Goal: Task Accomplishment & Management: Manage account settings

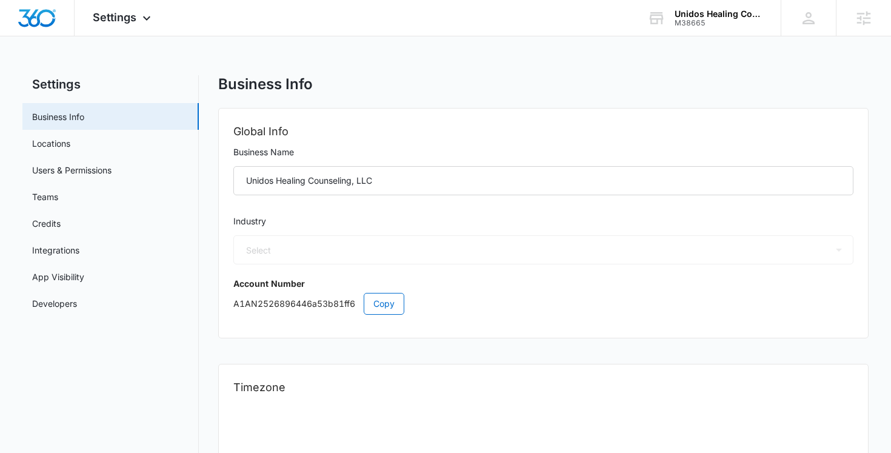
select select "19"
select select "US"
select select "America/New_York"
click at [448, 98] on div "Business Info Global Info Business Name Unidos Healing Counseling, LLC Industry…" at bounding box center [543, 344] width 651 height 538
click at [408, 90] on div "Business Info" at bounding box center [543, 84] width 651 height 18
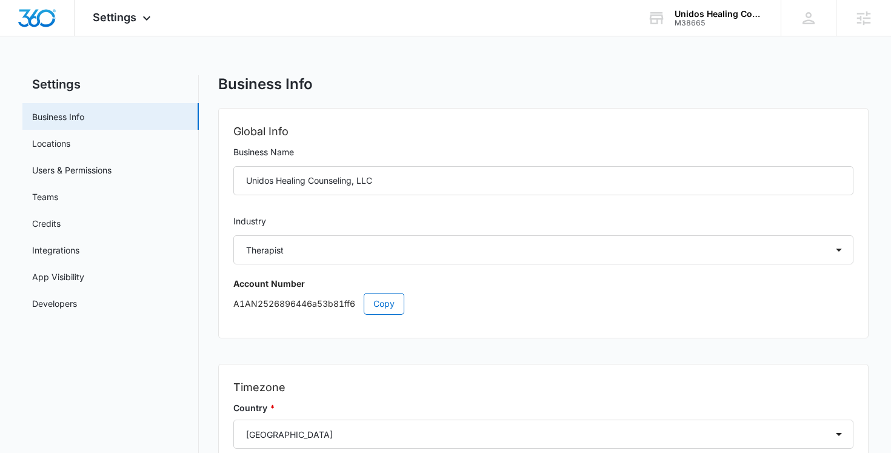
click at [397, 94] on div "Business Info Global Info Business Name Unidos Healing Counseling, LLC Industry…" at bounding box center [543, 344] width 651 height 538
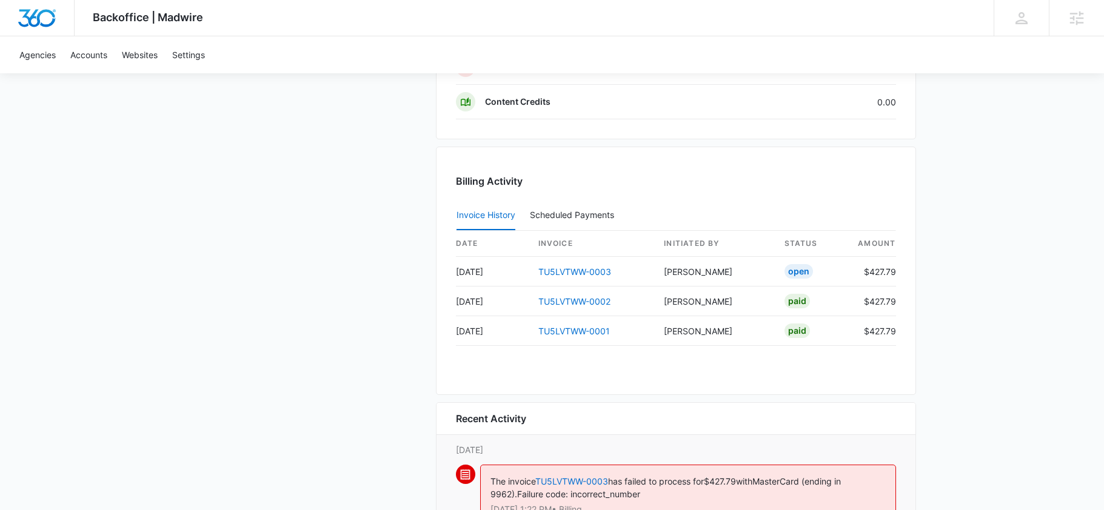
scroll to position [1122, 0]
click at [521, 370] on div "Billing Activity Invoice History Scheduled Payments 0 date invoice Initiated By…" at bounding box center [676, 271] width 480 height 249
click at [484, 363] on div "Billing Activity Invoice History Scheduled Payments 0 date invoice Initiated By…" at bounding box center [676, 271] width 480 height 249
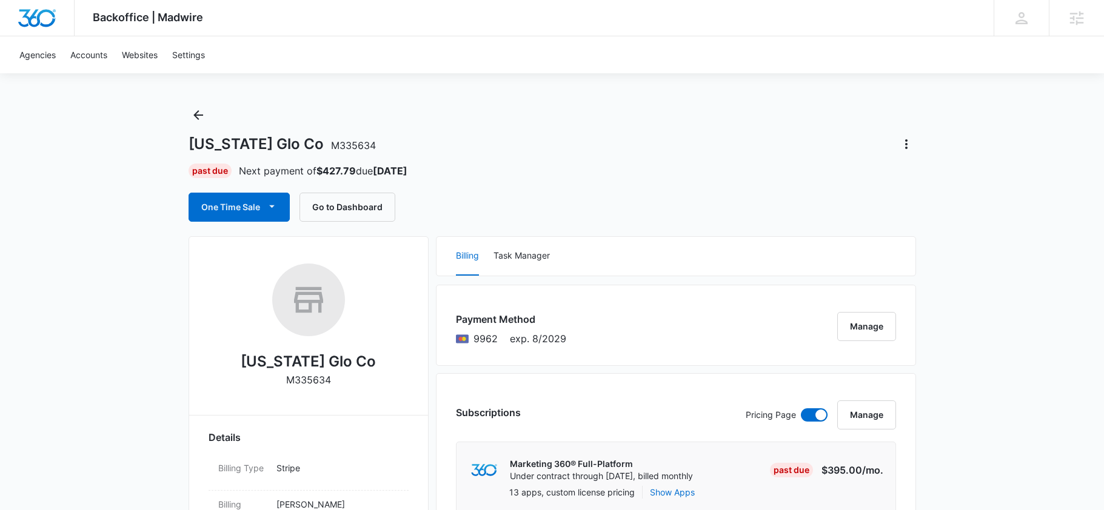
scroll to position [0, 0]
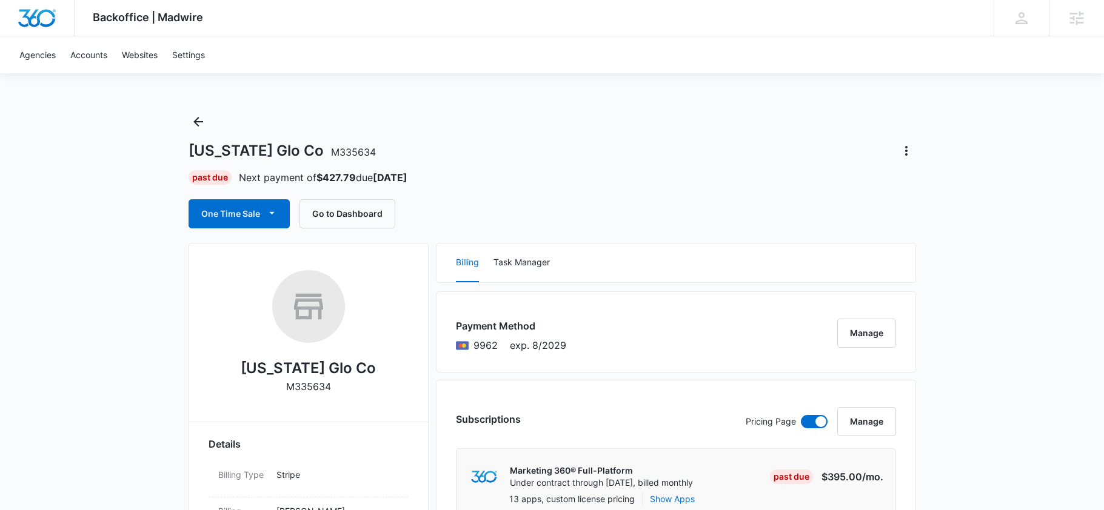
click at [478, 224] on div "One Time Sale Go to Dashboard" at bounding box center [552, 213] width 727 height 29
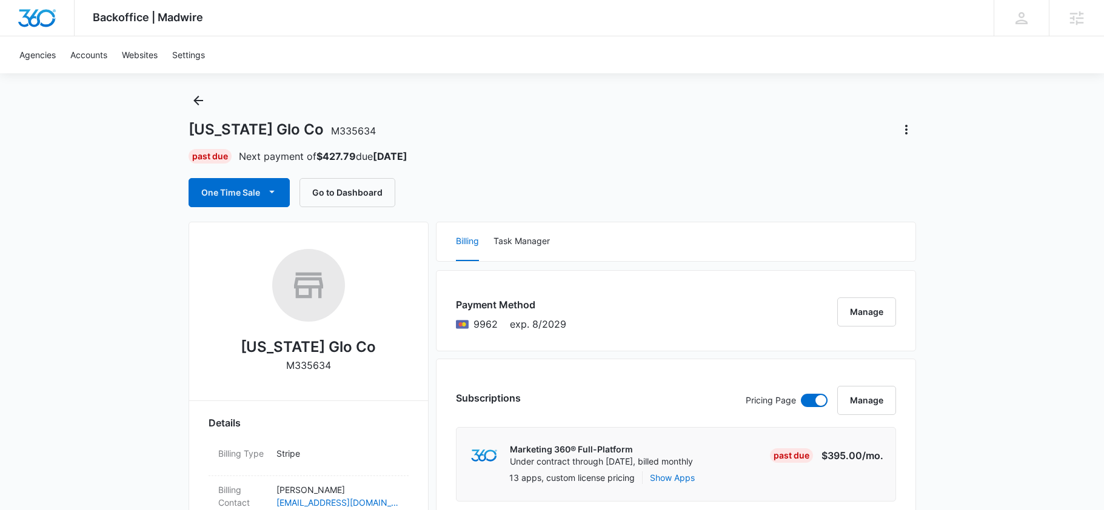
scroll to position [167, 0]
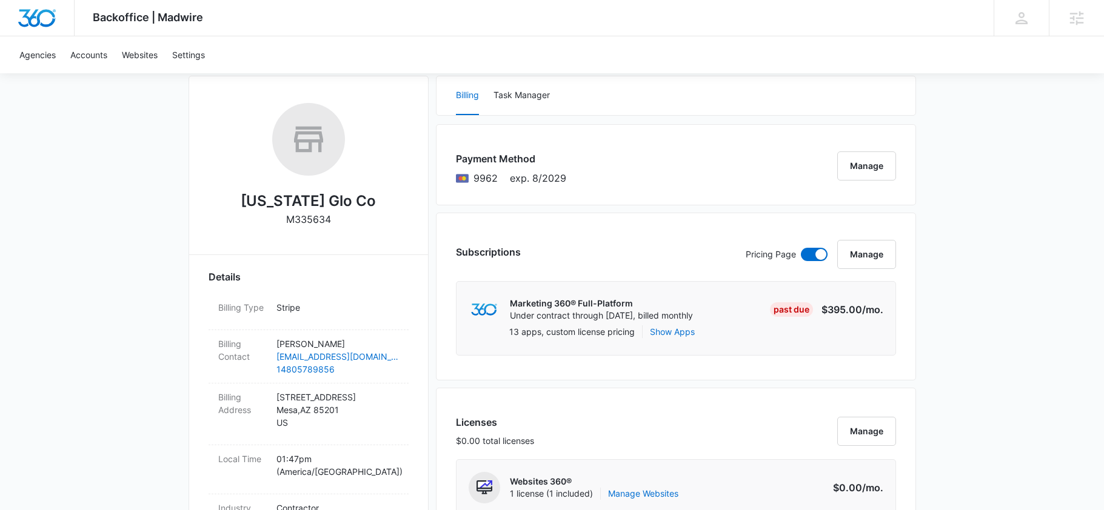
click at [442, 287] on div "Subscriptions Pricing Page Manage Marketing 360® Full-Platform Under contract t…" at bounding box center [676, 297] width 480 height 168
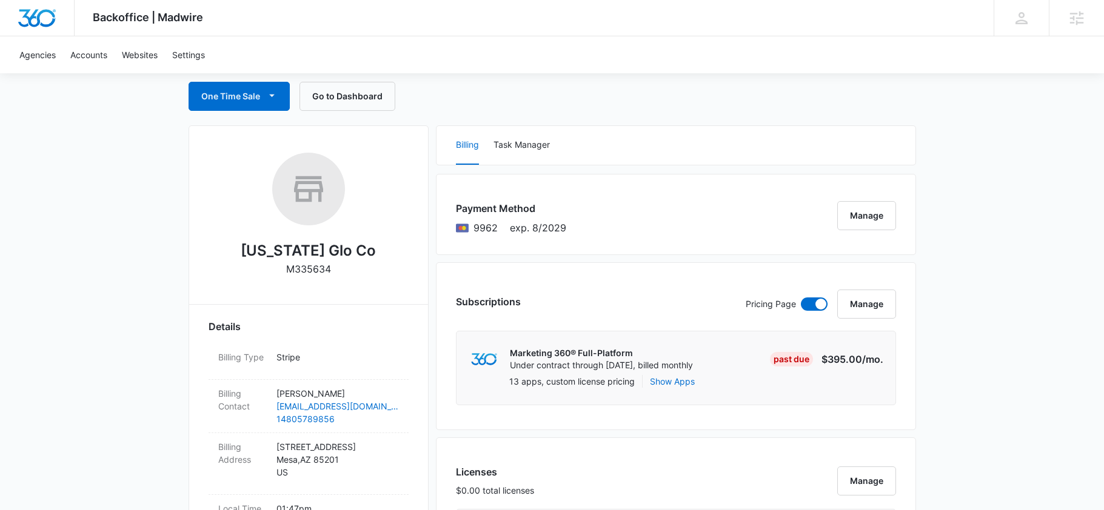
scroll to position [116, 0]
click at [836, 233] on div "Payment Method 9962 exp. 8/2029 Manage" at bounding box center [676, 215] width 480 height 81
click at [862, 216] on button "Manage" at bounding box center [866, 216] width 59 height 29
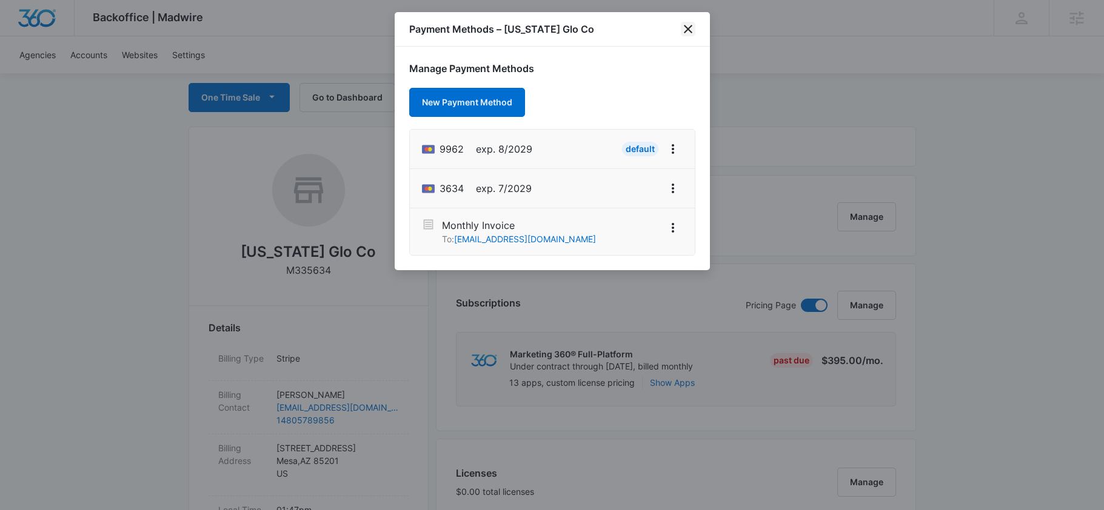
click at [688, 32] on icon "close" at bounding box center [688, 29] width 15 height 15
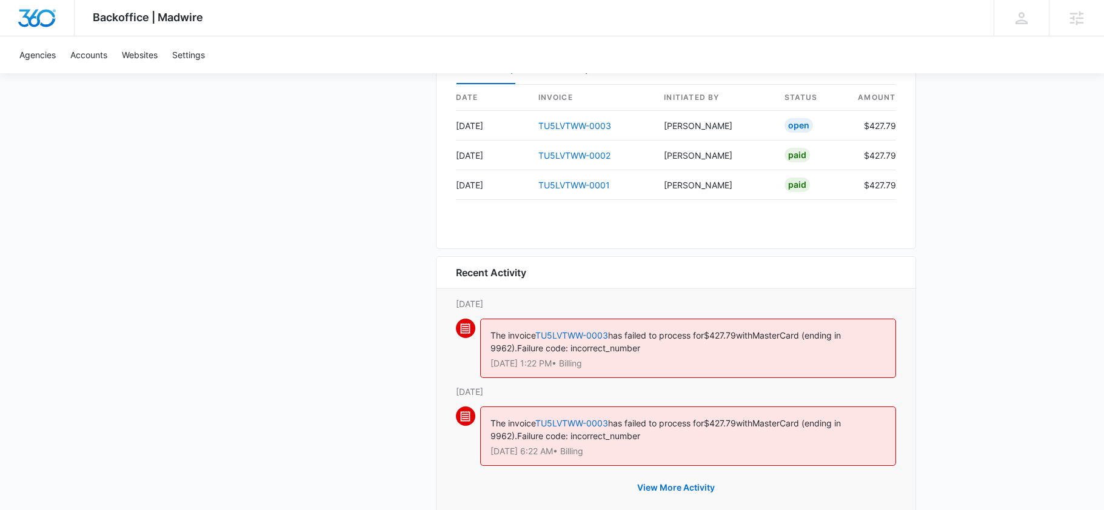
scroll to position [1269, 0]
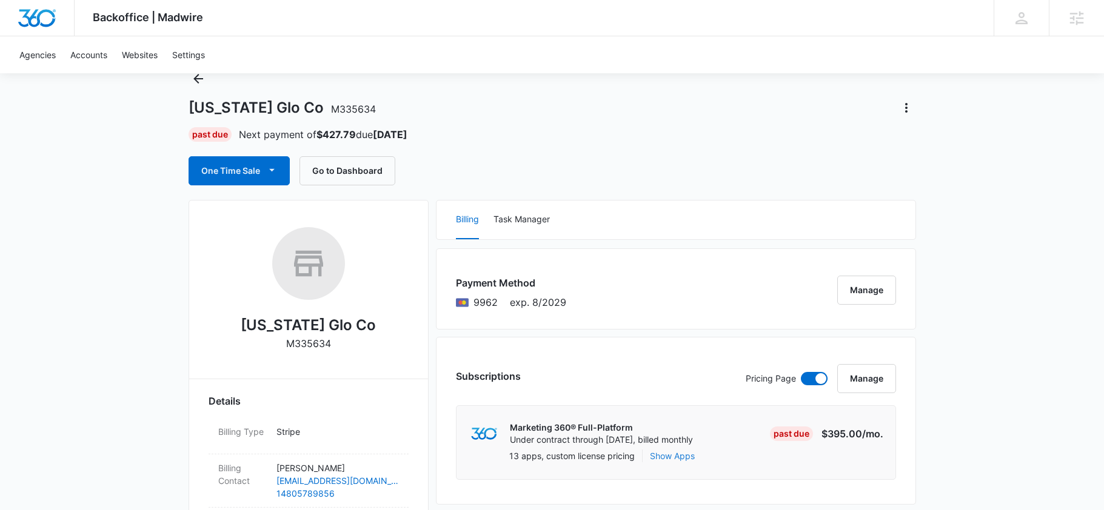
scroll to position [16, 0]
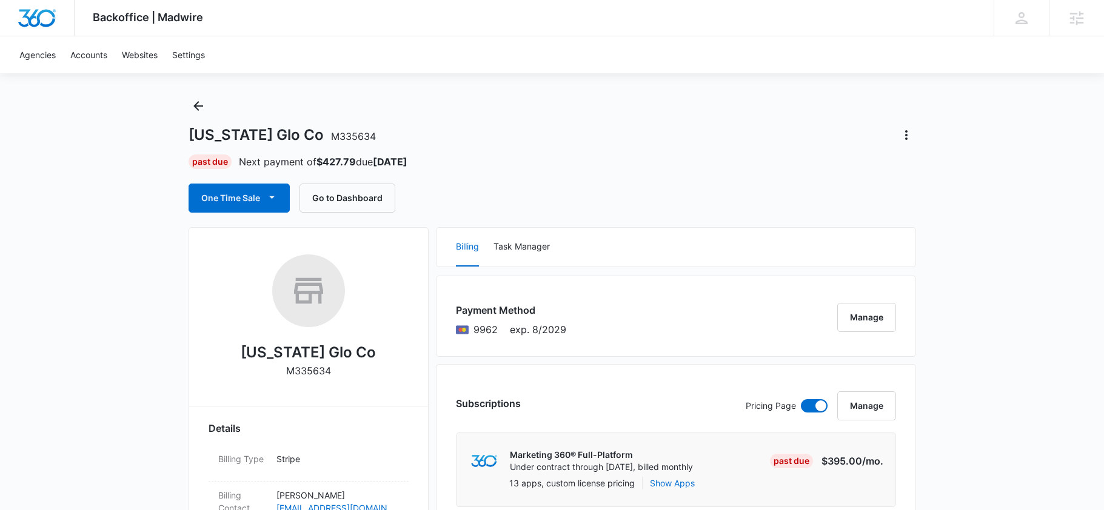
click at [654, 185] on div "One Time Sale Go to Dashboard" at bounding box center [552, 198] width 727 height 29
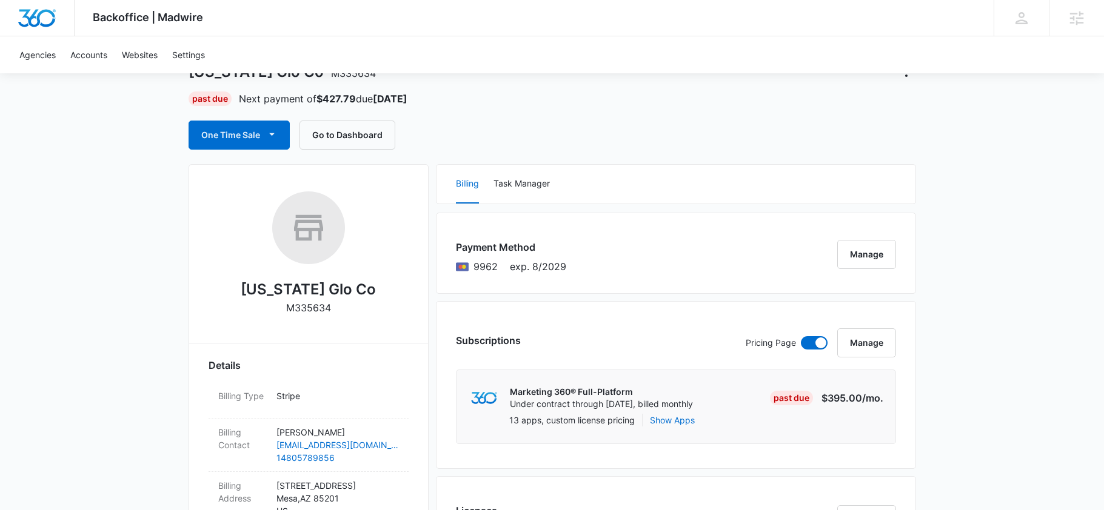
scroll to position [78, 0]
click at [659, 112] on div "Arizona Glo Co M335634 Past Due Next payment of $427.79 due Nov 5 One Time Sale…" at bounding box center [552, 92] width 727 height 116
click at [592, 129] on div "One Time Sale Go to Dashboard" at bounding box center [552, 135] width 727 height 29
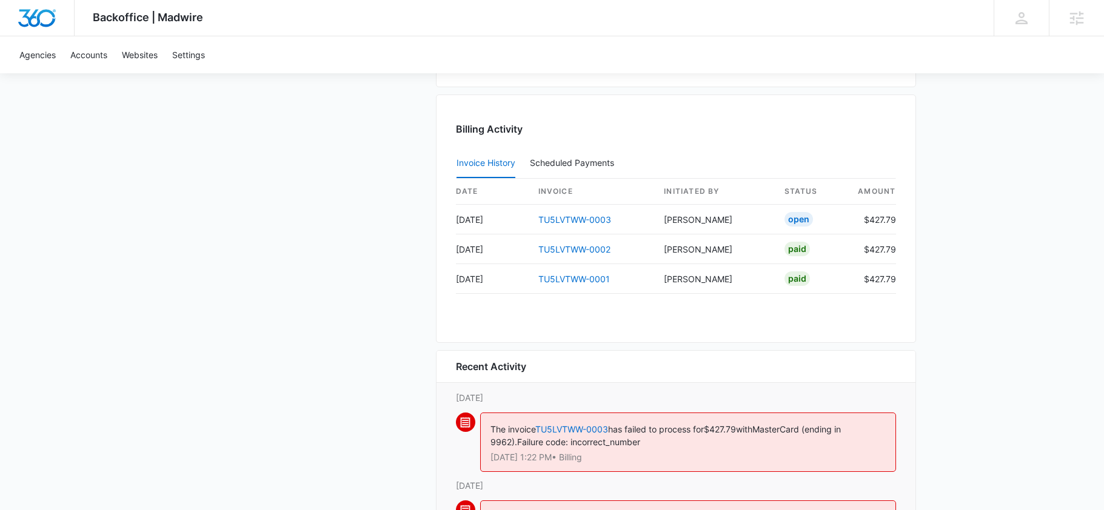
scroll to position [1166, 0]
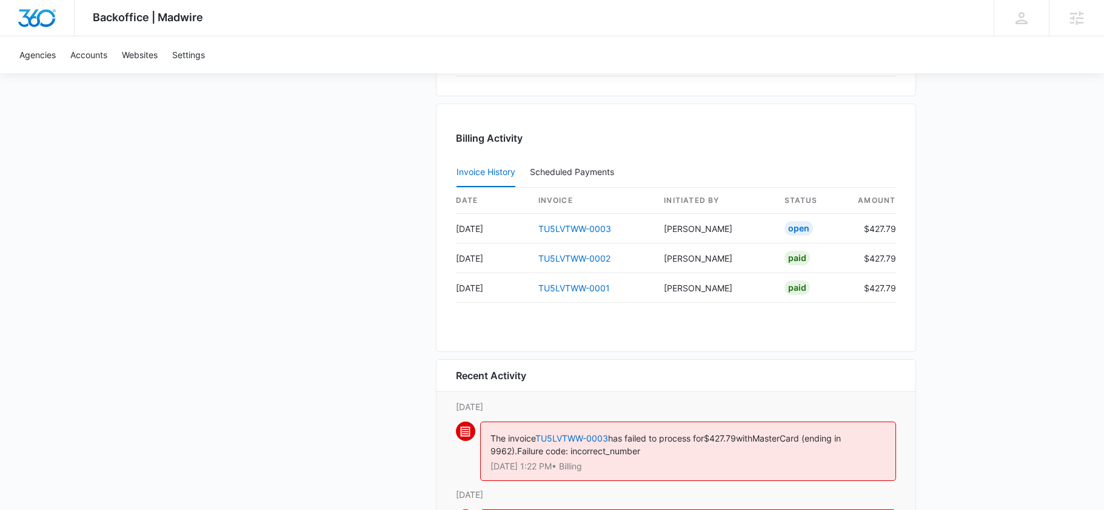
click at [641, 160] on div "Invoice History Scheduled Payments 0" at bounding box center [676, 173] width 440 height 30
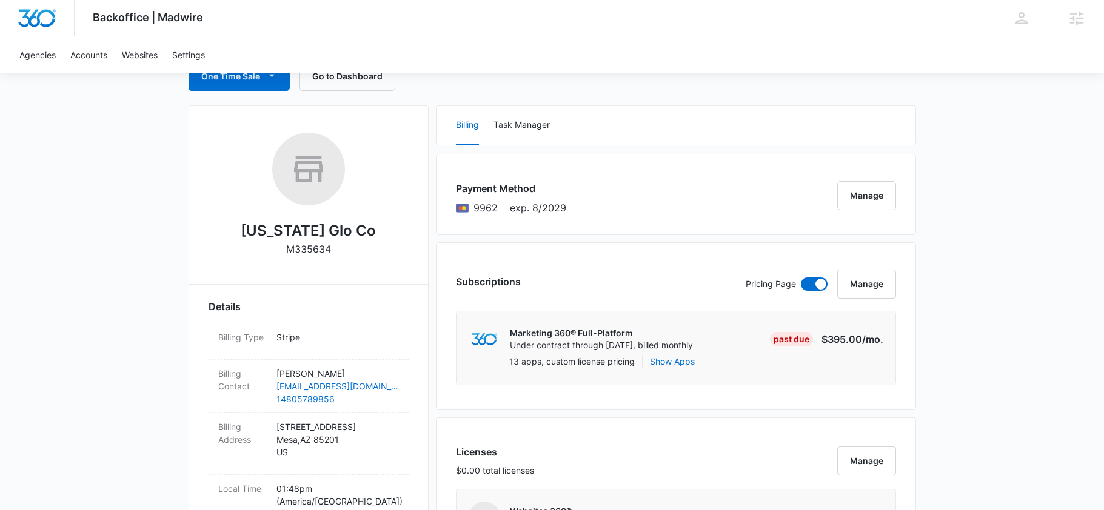
scroll to position [125, 0]
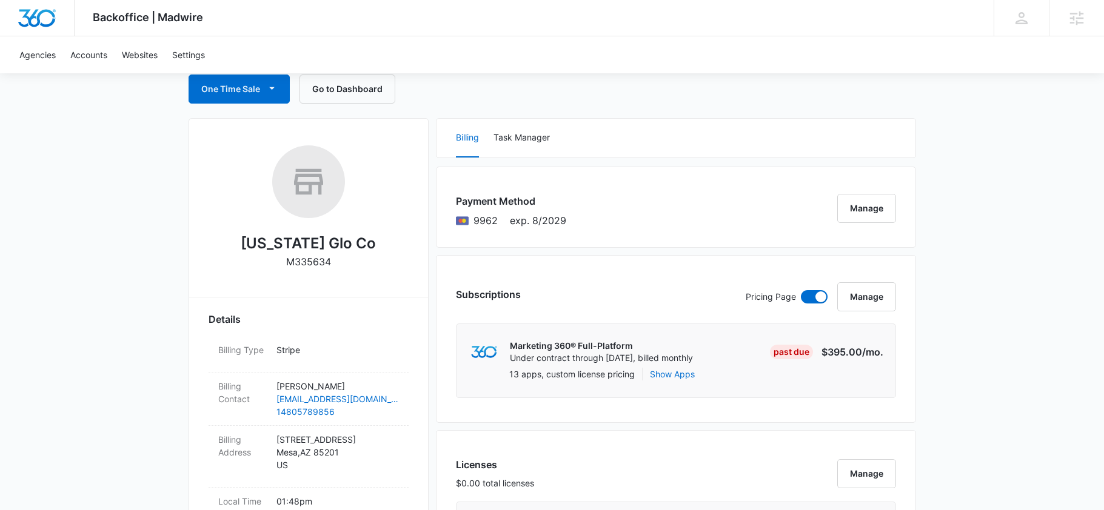
click at [627, 218] on div "Payment Method 9962 exp. 8/2029 Manage" at bounding box center [676, 207] width 480 height 81
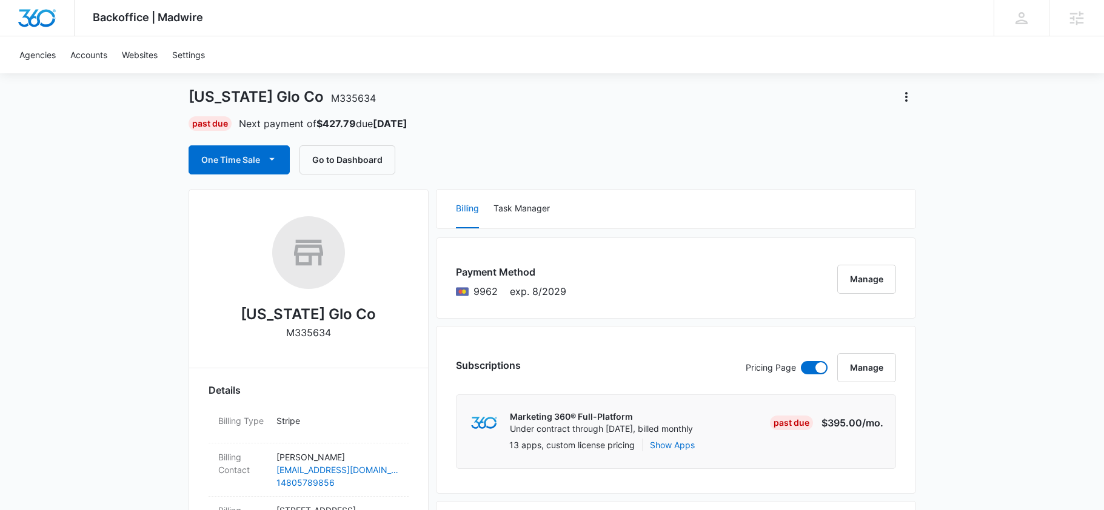
scroll to position [53, 0]
click at [633, 259] on div "Payment Method 9962 exp. 8/2029 Manage" at bounding box center [676, 279] width 480 height 81
click at [604, 139] on div "Arizona Glo Co M335634 Past Due Next payment of $427.79 due Nov 5 One Time Sale…" at bounding box center [552, 117] width 727 height 116
click at [587, 130] on div "Past Due Next payment of $427.79 due Nov 5" at bounding box center [552, 125] width 727 height 15
click at [529, 139] on div "Arizona Glo Co M335634 Past Due Next payment of $427.79 due Nov 5 One Time Sale…" at bounding box center [552, 117] width 727 height 116
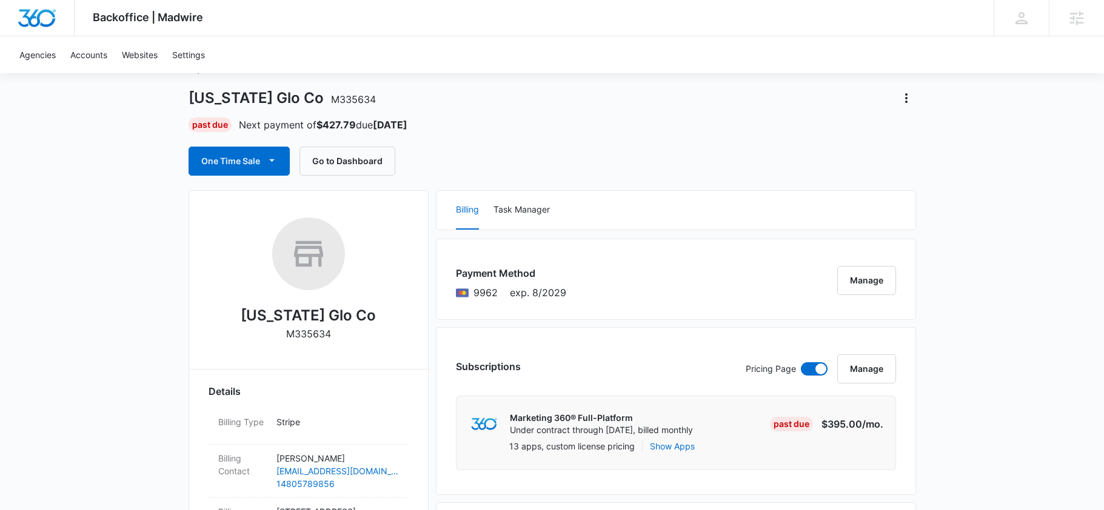
click at [529, 139] on div "Arizona Glo Co M335634 Past Due Next payment of $427.79 due Nov 5 One Time Sale…" at bounding box center [552, 117] width 727 height 116
click at [506, 142] on div "Arizona Glo Co M335634 Past Due Next payment of $427.79 due Nov 5 One Time Sale…" at bounding box center [552, 117] width 727 height 116
click at [478, 145] on div "Arizona Glo Co M335634 Past Due Next payment of $427.79 due Nov 5 One Time Sale…" at bounding box center [552, 117] width 727 height 116
click at [462, 145] on div "Arizona Glo Co M335634 Past Due Next payment of $427.79 due Nov 5 One Time Sale…" at bounding box center [552, 117] width 727 height 116
click at [544, 151] on div "One Time Sale Go to Dashboard" at bounding box center [552, 161] width 727 height 29
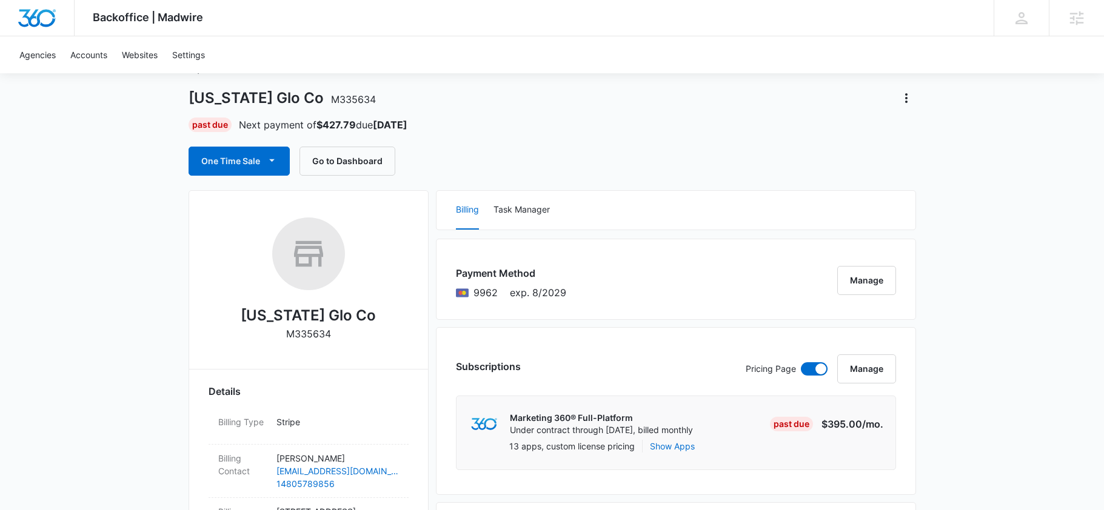
click at [584, 160] on div "One Time Sale Go to Dashboard" at bounding box center [552, 161] width 727 height 29
click at [598, 256] on div "Payment Method 9962 exp. 8/2029 Manage" at bounding box center [676, 279] width 480 height 81
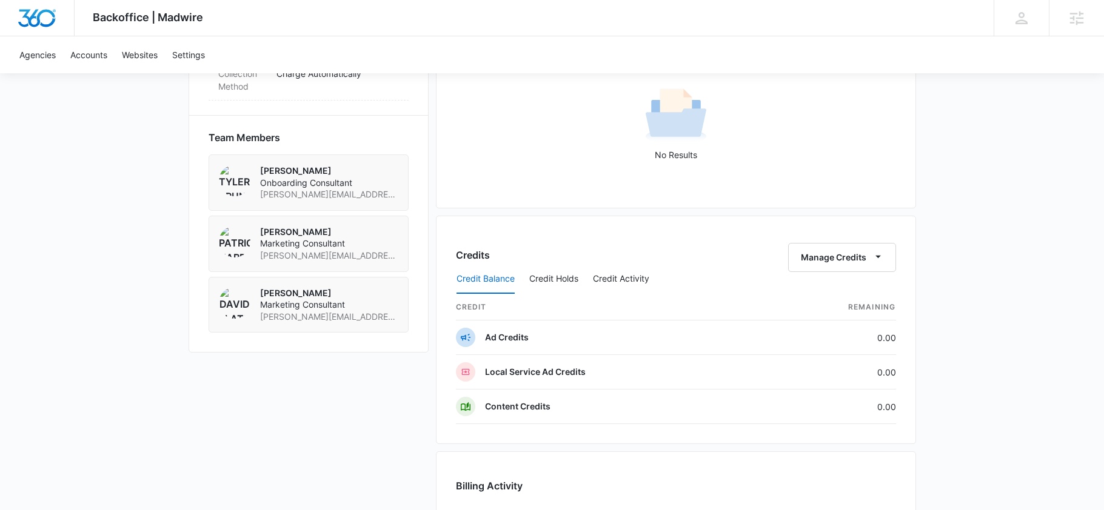
scroll to position [1216, 0]
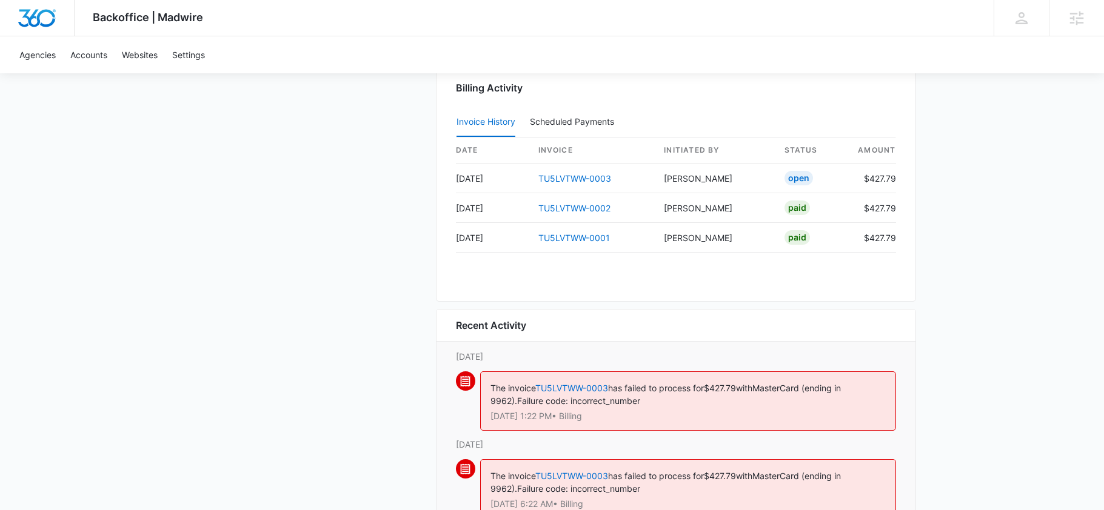
click at [564, 276] on div "Billing Activity Invoice History Scheduled Payments 0 date invoice Initiated By…" at bounding box center [676, 177] width 480 height 249
click at [553, 274] on div "Billing Activity Invoice History Scheduled Payments 0 date invoice Initiated By…" at bounding box center [676, 177] width 480 height 249
click at [562, 284] on div "Billing Activity Invoice History Scheduled Payments 0 date invoice Initiated By…" at bounding box center [676, 177] width 480 height 249
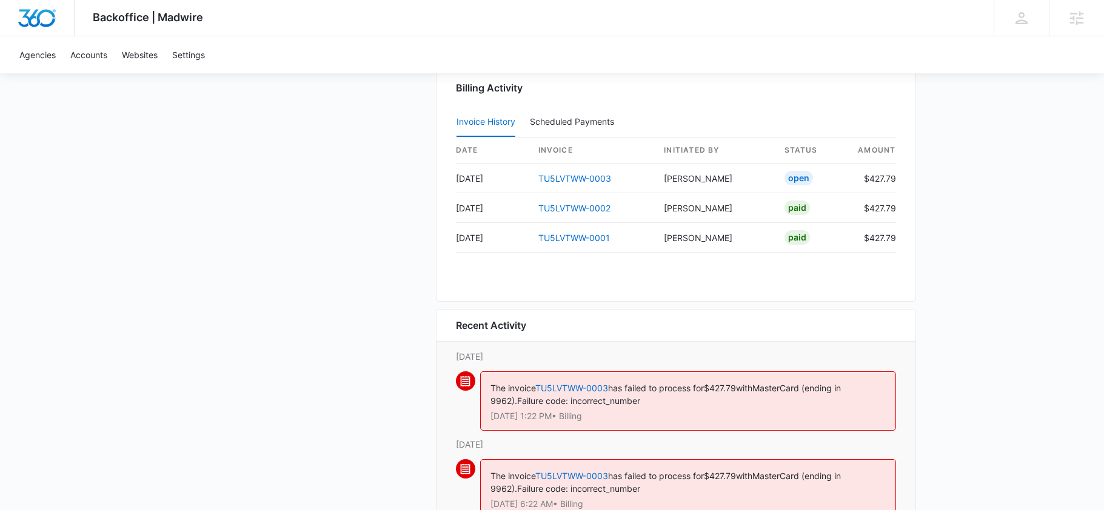
click at [487, 282] on div "Billing Activity Invoice History Scheduled Payments 0 date invoice Initiated By…" at bounding box center [676, 177] width 480 height 249
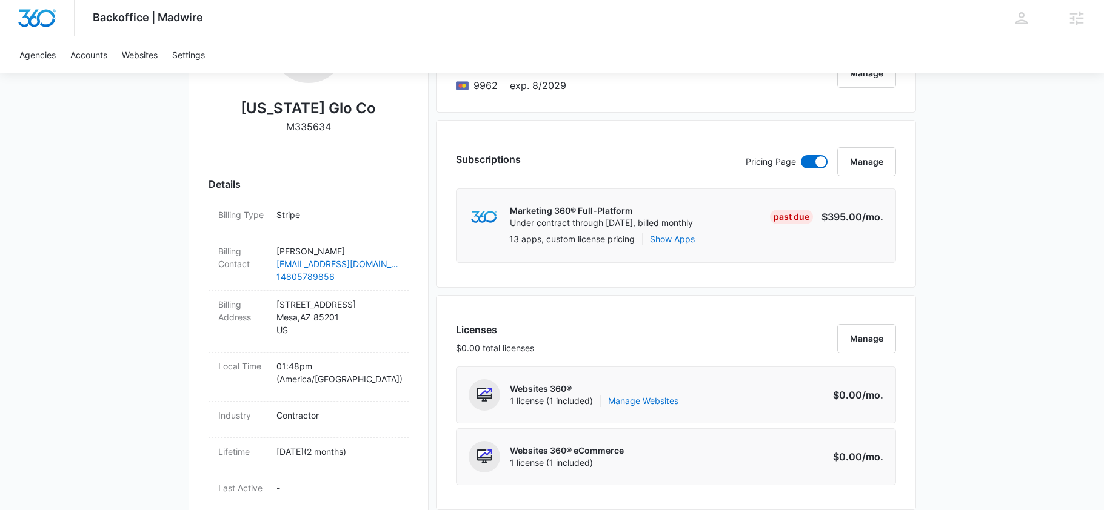
scroll to position [241, 0]
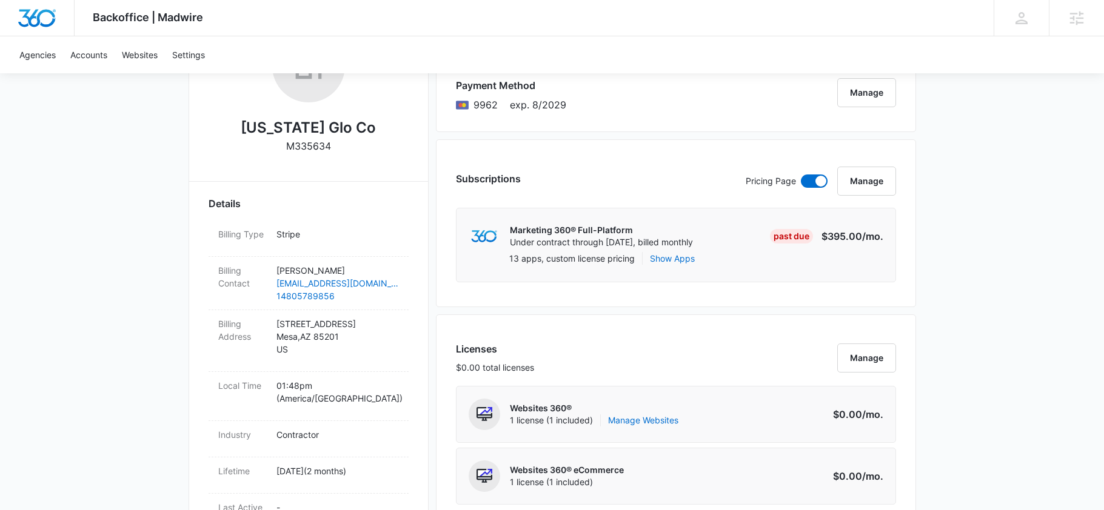
click at [615, 189] on div "Subscriptions Pricing Page Manage" at bounding box center [676, 187] width 440 height 41
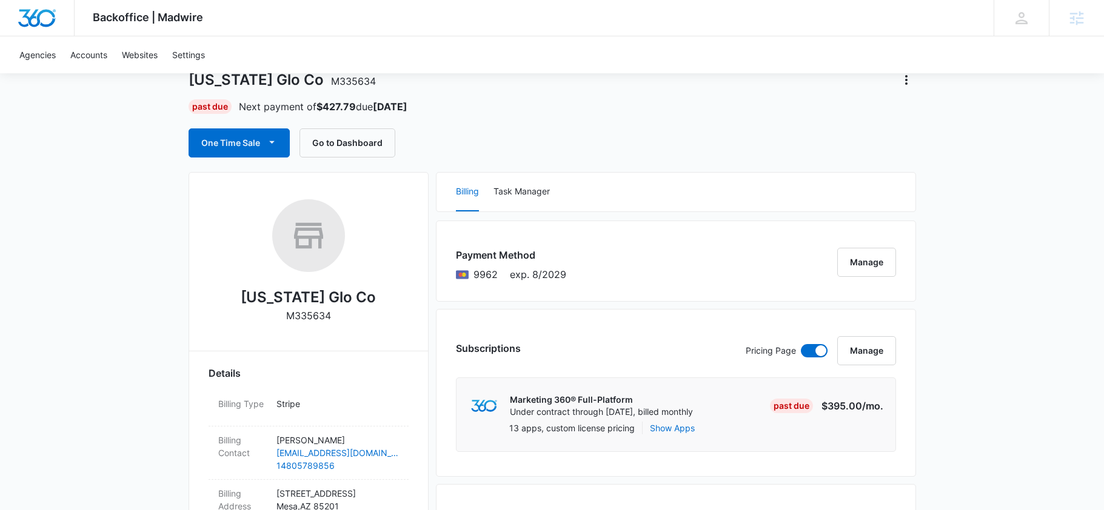
scroll to position [69, 0]
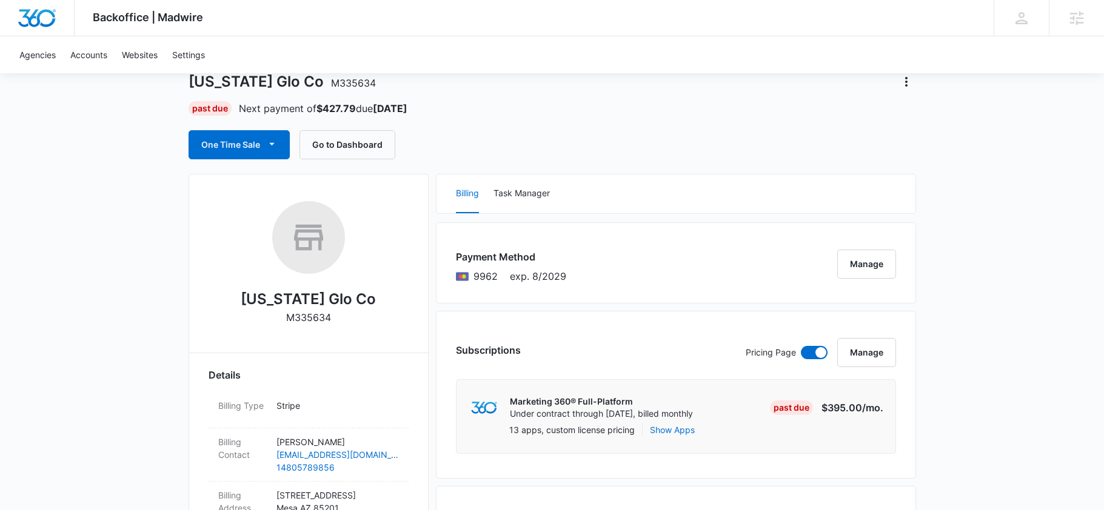
click at [574, 142] on div "One Time Sale Go to Dashboard" at bounding box center [552, 144] width 727 height 29
click at [539, 141] on div "One Time Sale Go to Dashboard" at bounding box center [552, 144] width 727 height 29
click at [533, 138] on div "One Time Sale Go to Dashboard" at bounding box center [552, 144] width 727 height 29
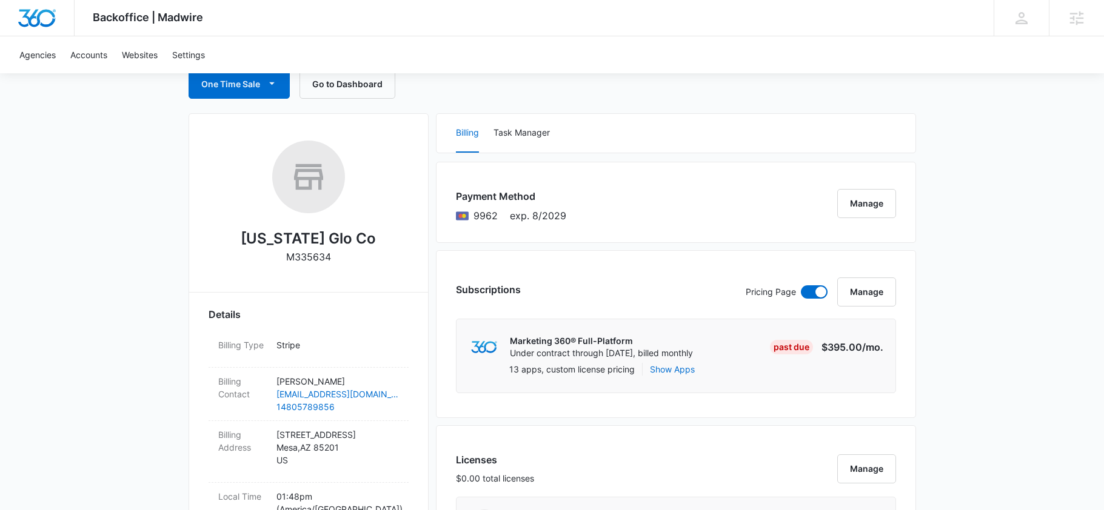
scroll to position [145, 0]
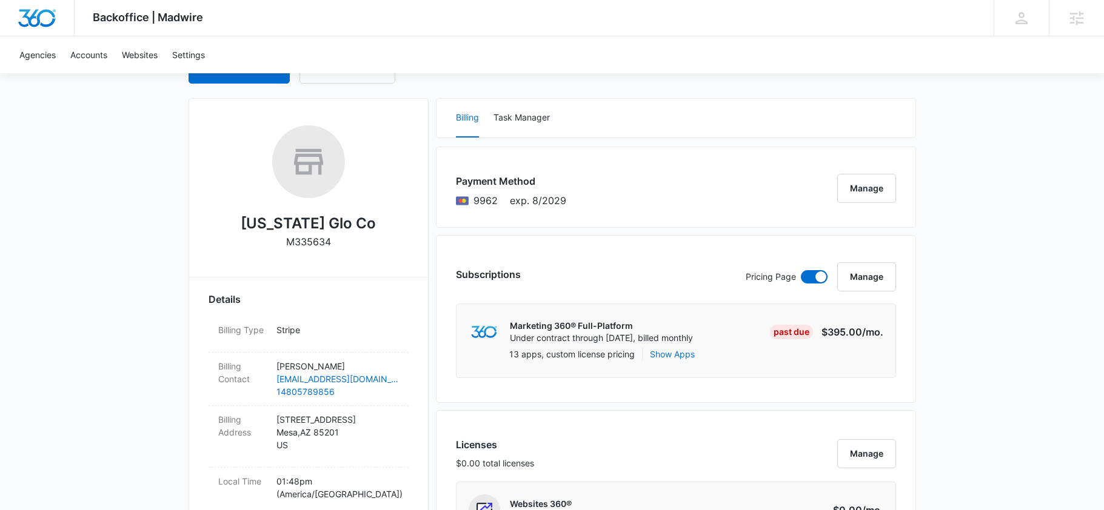
click at [444, 350] on div "Subscriptions Pricing Page Manage Marketing 360® Full-Platform Under contract t…" at bounding box center [676, 319] width 480 height 168
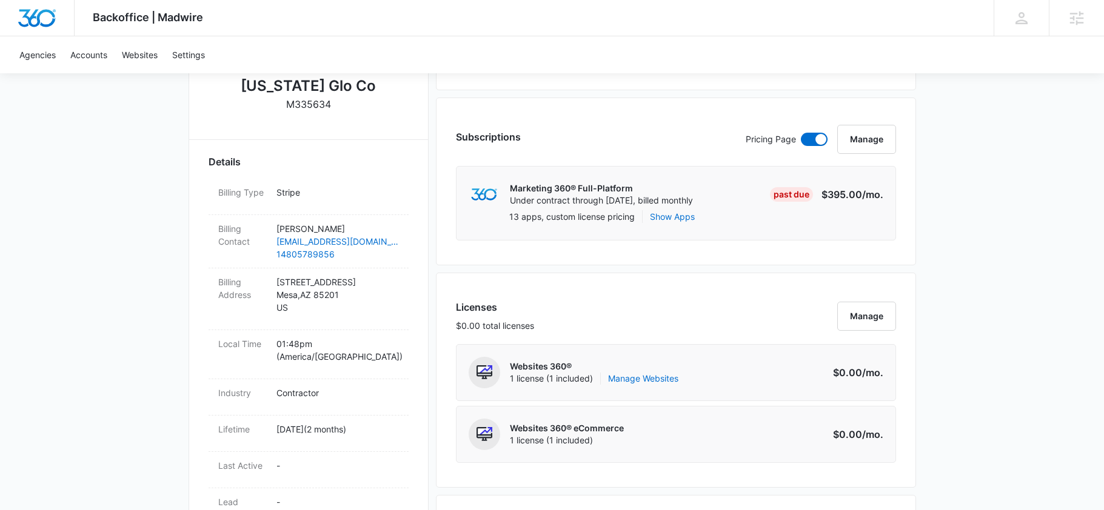
scroll to position [282, 0]
click at [440, 250] on div "Subscriptions Pricing Page Manage Marketing 360® Full-Platform Under contract t…" at bounding box center [676, 182] width 480 height 168
click at [441, 250] on div "Subscriptions Pricing Page Manage Marketing 360® Full-Platform Under contract t…" at bounding box center [676, 182] width 480 height 168
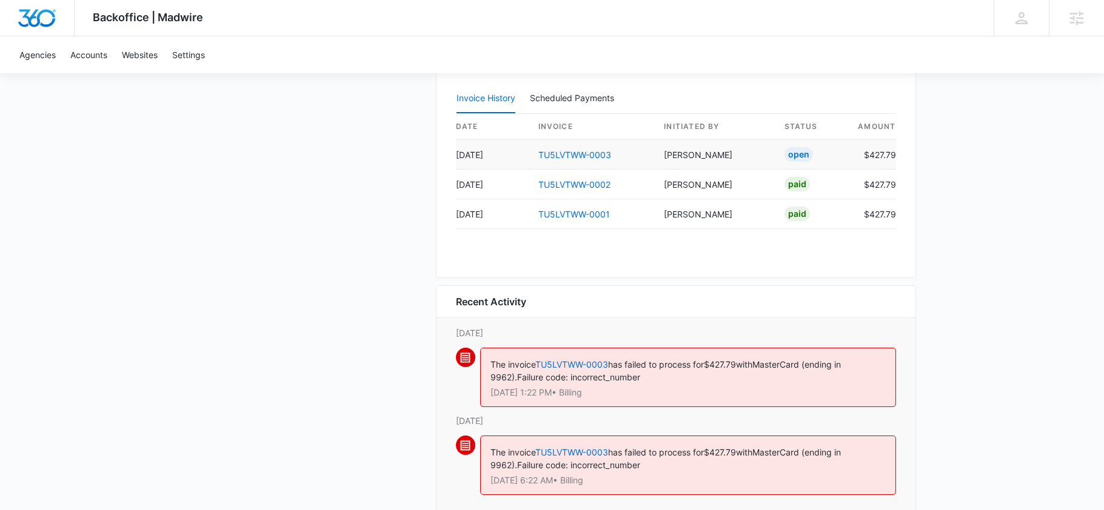
scroll to position [1231, 0]
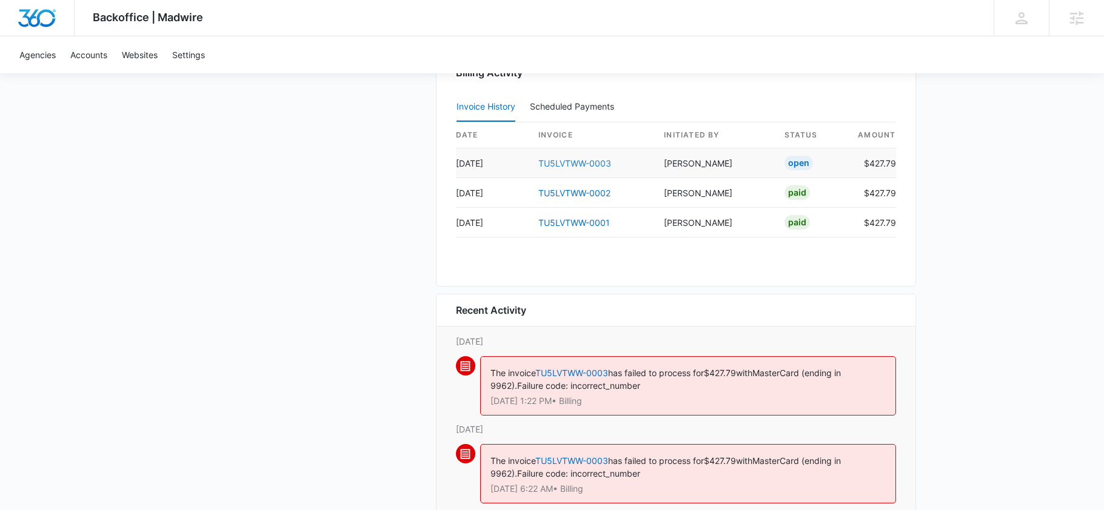
click at [573, 165] on link "TU5LVTWW-0003" at bounding box center [574, 163] width 73 height 10
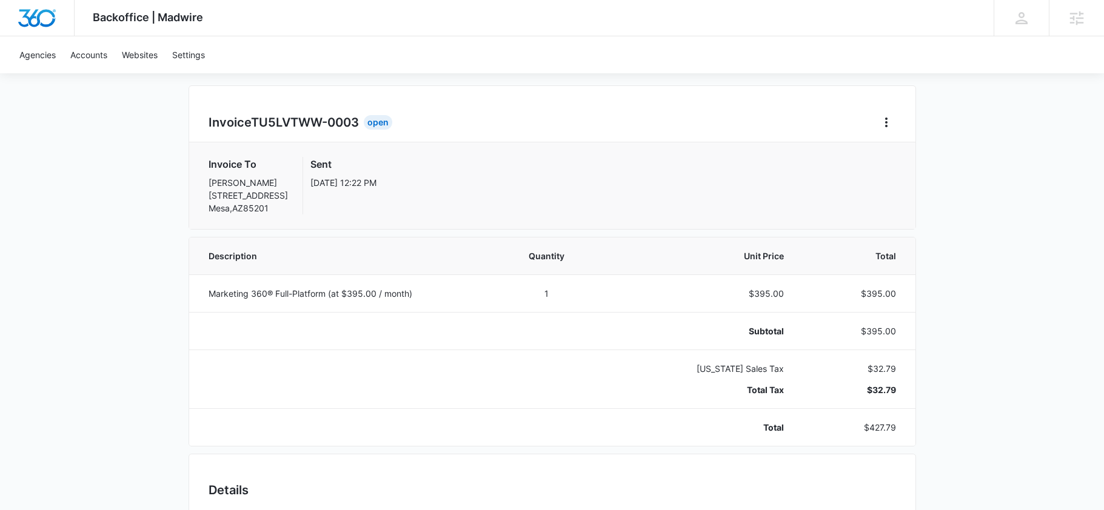
scroll to position [50, 0]
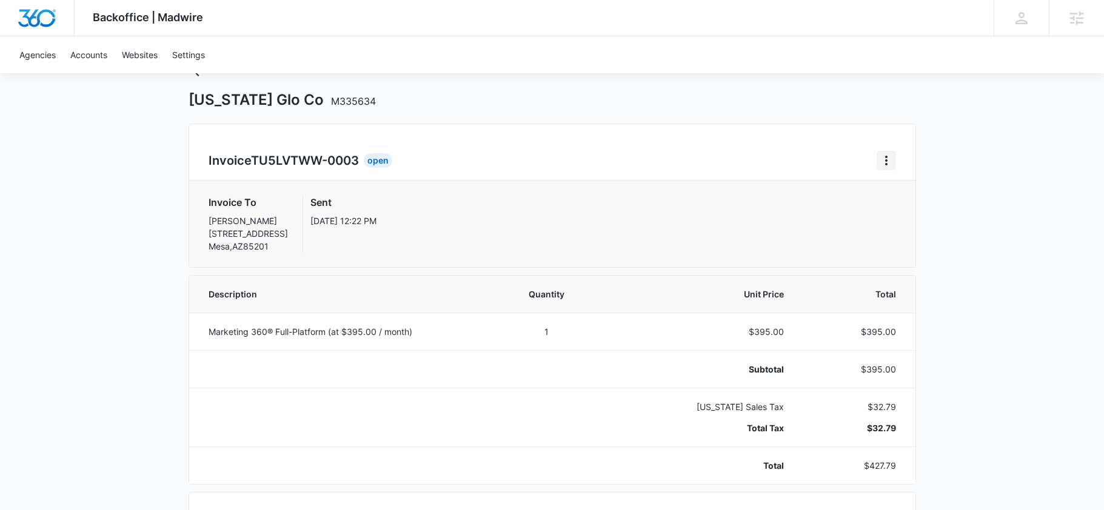
click at [876, 158] on button "Home" at bounding box center [885, 160] width 19 height 19
click at [820, 179] on div "Invoice TU5LVTWW-0003 Open Download Invoice Retry Payment Invoice To Kevin Clay…" at bounding box center [552, 196] width 727 height 144
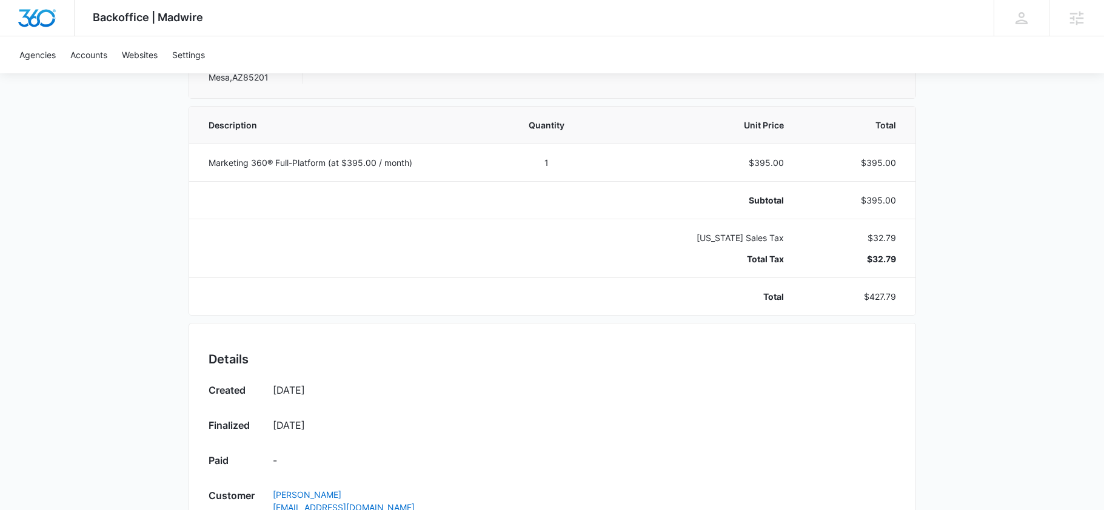
scroll to position [0, 0]
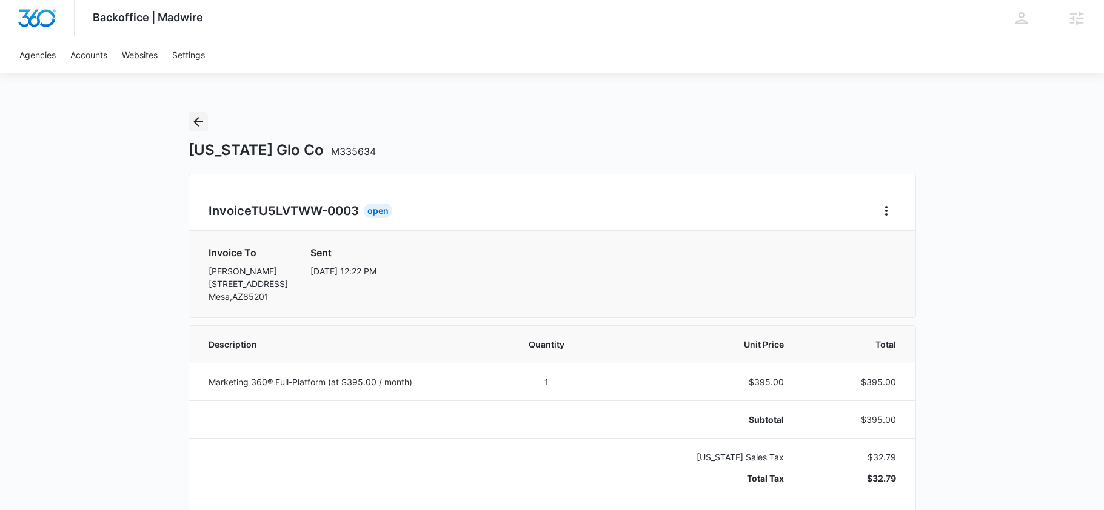
click at [198, 130] on button "Back" at bounding box center [198, 121] width 19 height 19
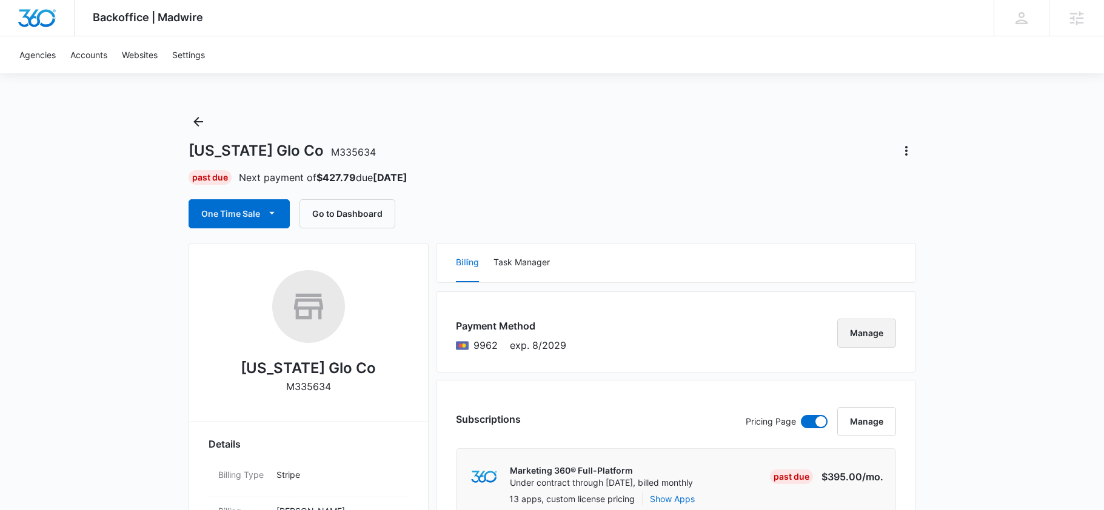
click at [846, 335] on button "Manage" at bounding box center [866, 333] width 59 height 29
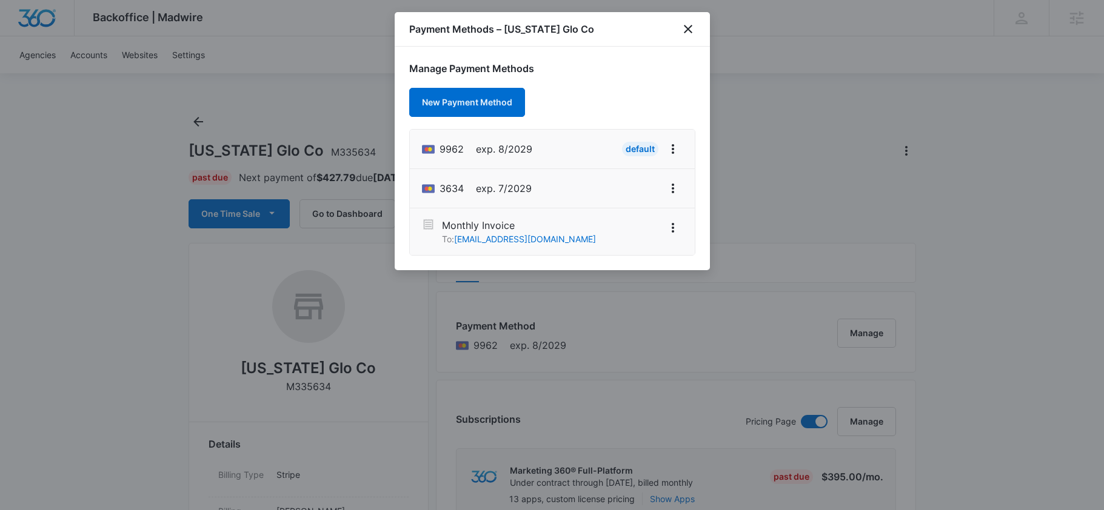
click at [597, 102] on div "Manage Payment Methods New Payment Method 9962 exp. 8/2029 Default 3634 exp. 7/…" at bounding box center [552, 159] width 315 height 224
click at [586, 102] on div "Manage Payment Methods New Payment Method 9962 exp. 8/2029 Default 3634 exp. 7/…" at bounding box center [552, 159] width 315 height 224
click at [571, 98] on div "Manage Payment Methods New Payment Method 9962 exp. 8/2029 Default 3634 exp. 7/…" at bounding box center [552, 159] width 315 height 224
click at [507, 101] on button "New Payment Method" at bounding box center [467, 102] width 116 height 29
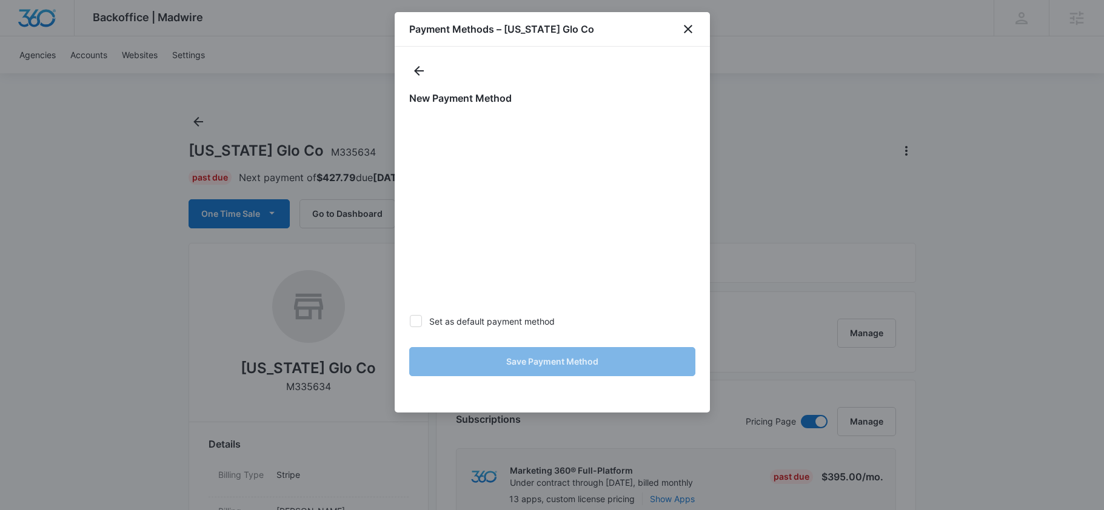
click at [514, 321] on label "Set as default payment method" at bounding box center [552, 321] width 286 height 13
click at [410, 321] on input "Set as default payment method" at bounding box center [409, 321] width 1 height 1
checkbox input "true"
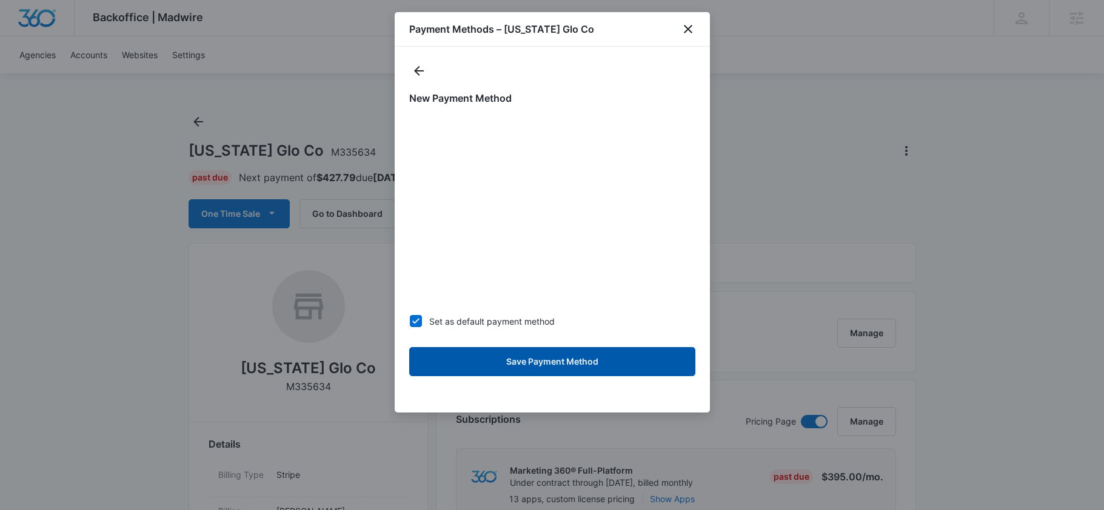
click at [532, 359] on button "Save Payment Method" at bounding box center [552, 361] width 286 height 29
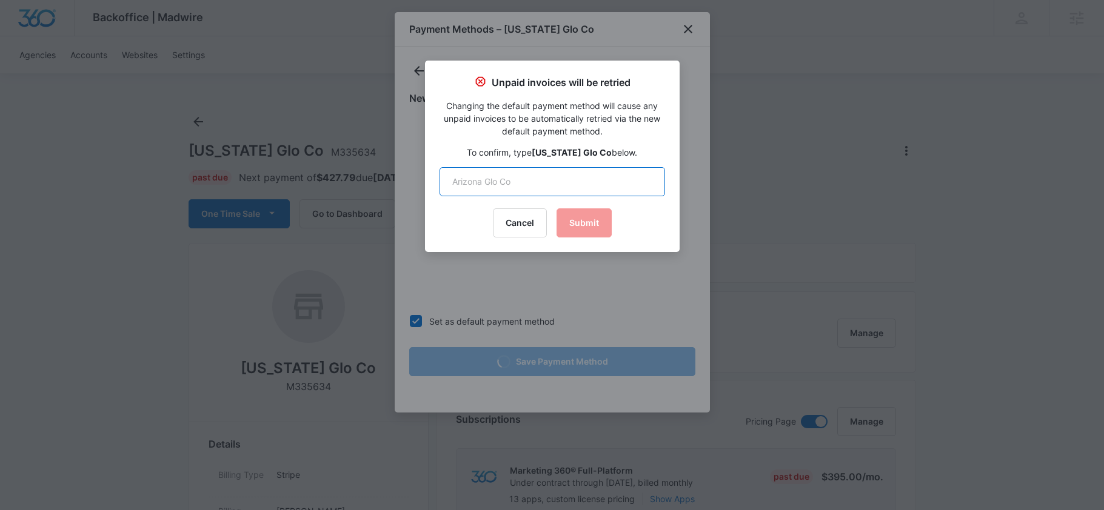
click at [506, 179] on input "text" at bounding box center [551, 181] width 225 height 29
type input "[US_STATE] Glo Co"
click at [578, 224] on button "Submit" at bounding box center [583, 223] width 55 height 29
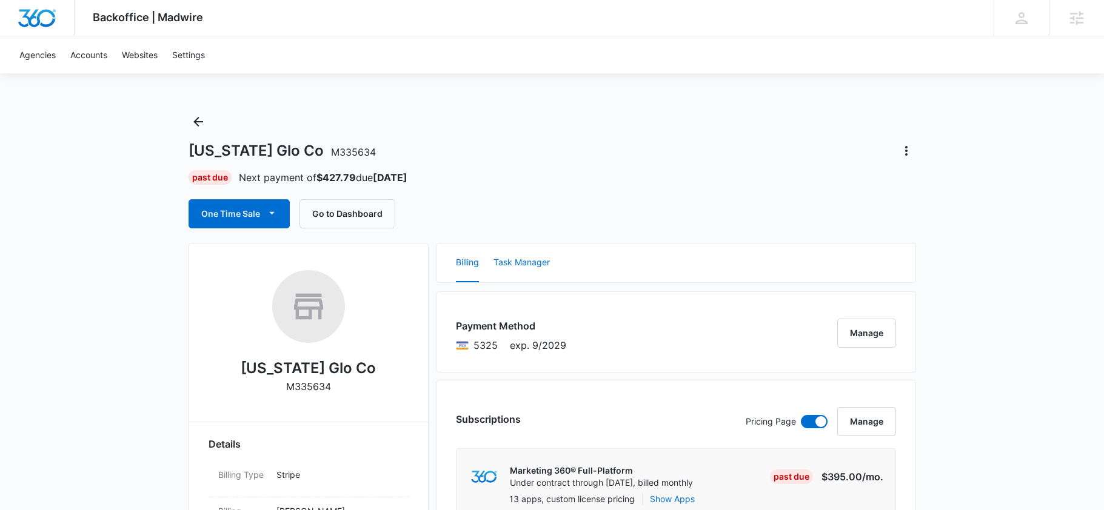
scroll to position [119, 0]
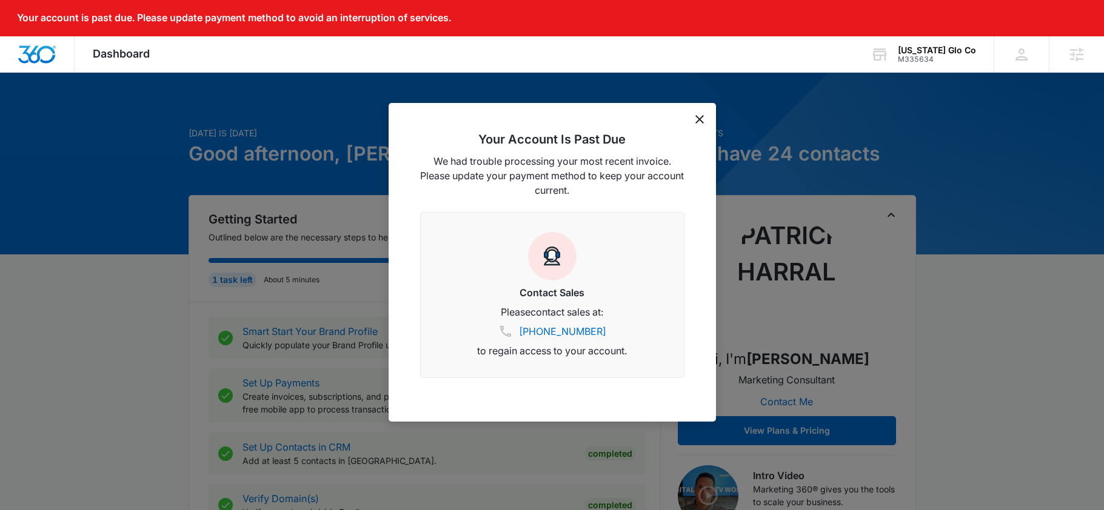
click at [695, 116] on icon "dismiss this dialog" at bounding box center [699, 119] width 8 height 8
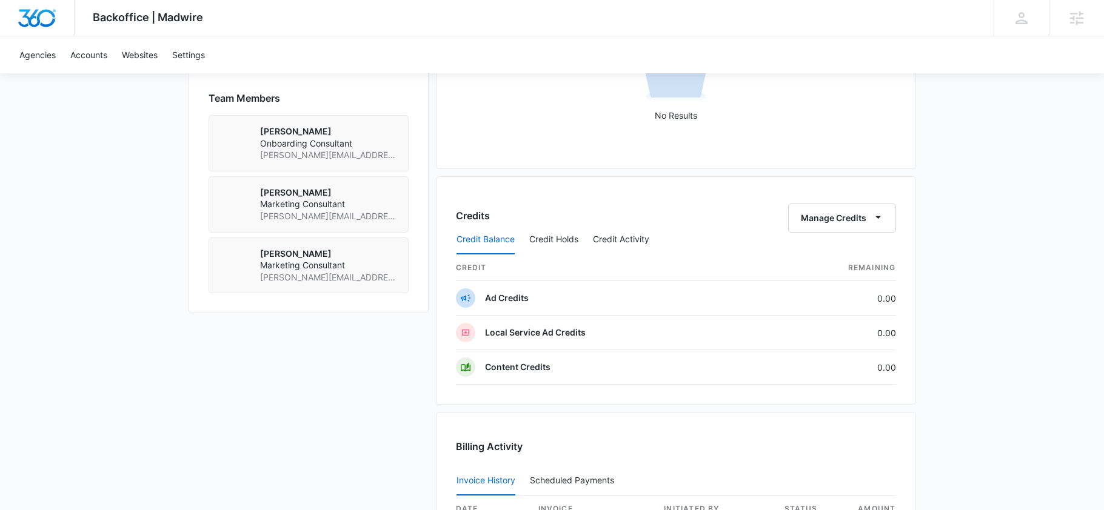
scroll to position [526, 0]
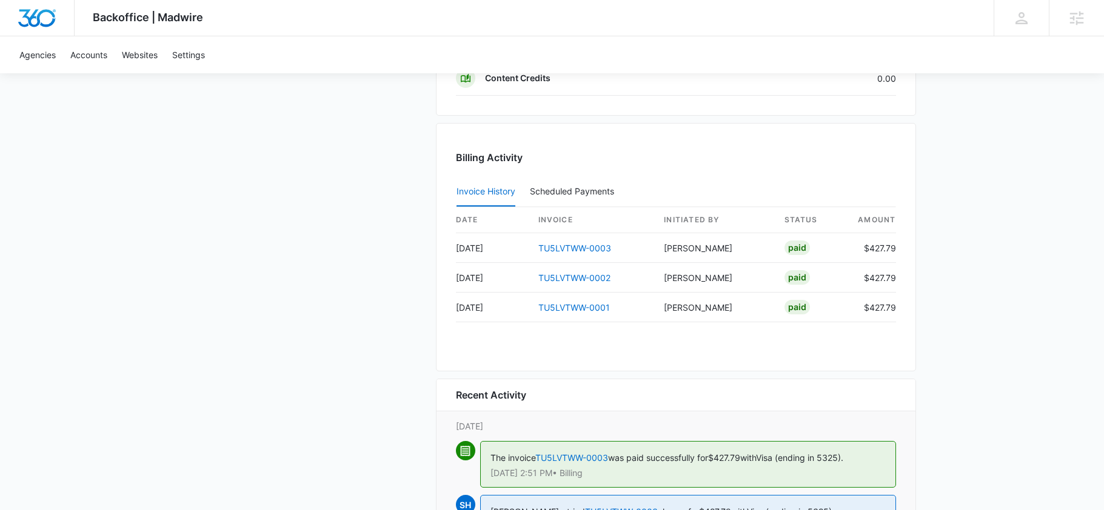
scroll to position [1181, 0]
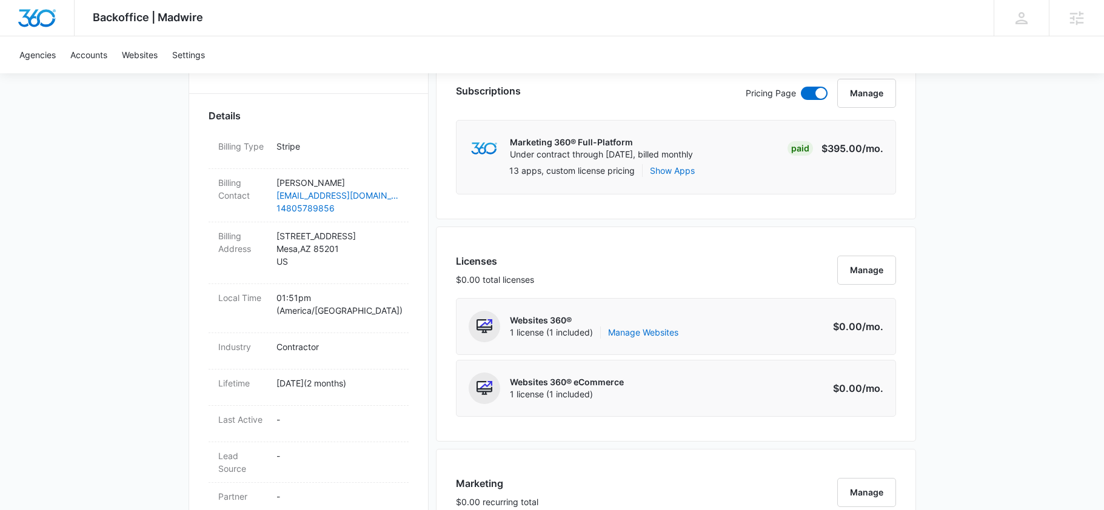
scroll to position [327, 0]
click at [563, 253] on div "Licenses $0.00 total licenses Manage Websites 360® 1 license (1 included) Manag…" at bounding box center [676, 336] width 480 height 215
click at [552, 257] on div "Licenses $0.00 total licenses Manage" at bounding box center [676, 278] width 440 height 44
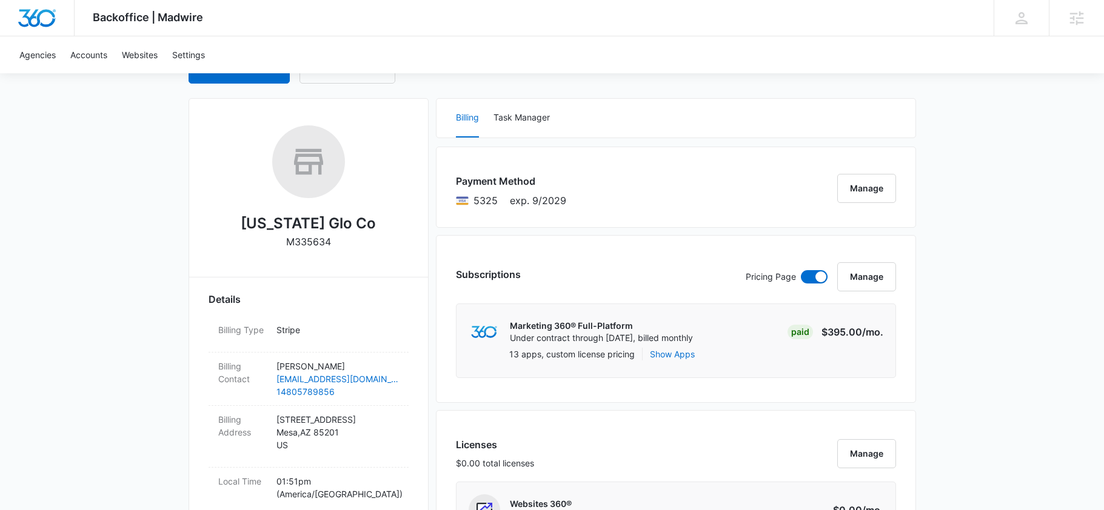
scroll to position [130, 0]
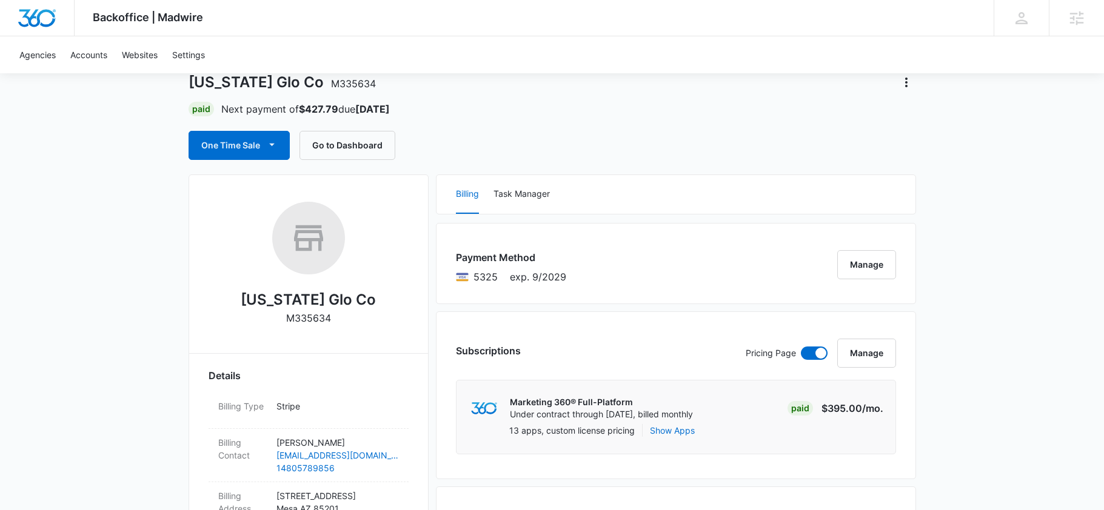
scroll to position [68, 0]
click at [510, 145] on div "One Time Sale Go to Dashboard" at bounding box center [552, 146] width 727 height 29
click at [878, 255] on button "Manage" at bounding box center [866, 265] width 59 height 29
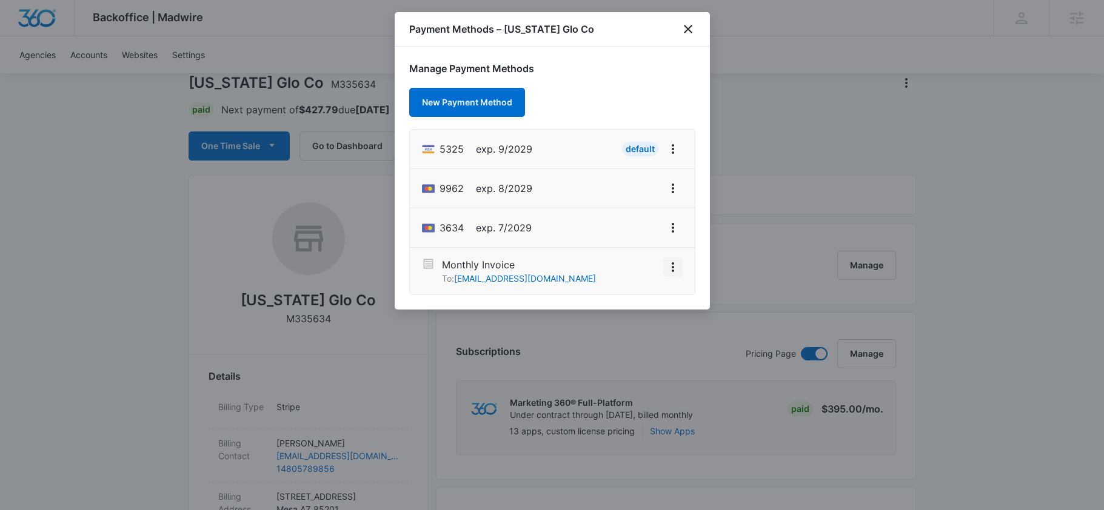
click at [667, 265] on icon "View More" at bounding box center [673, 267] width 15 height 15
click at [644, 235] on div "Activate" at bounding box center [636, 233] width 33 height 8
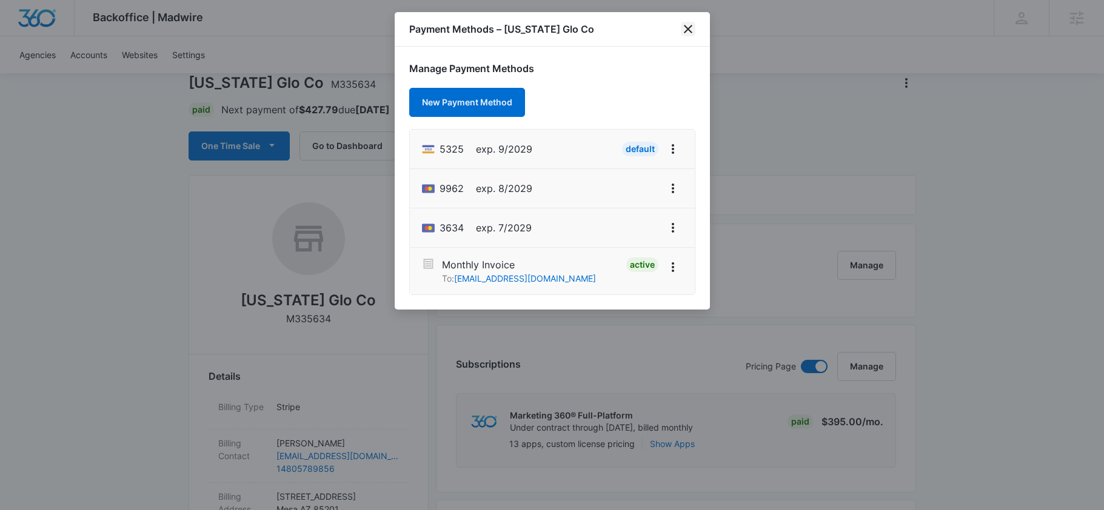
click at [689, 32] on icon "close" at bounding box center [688, 29] width 15 height 15
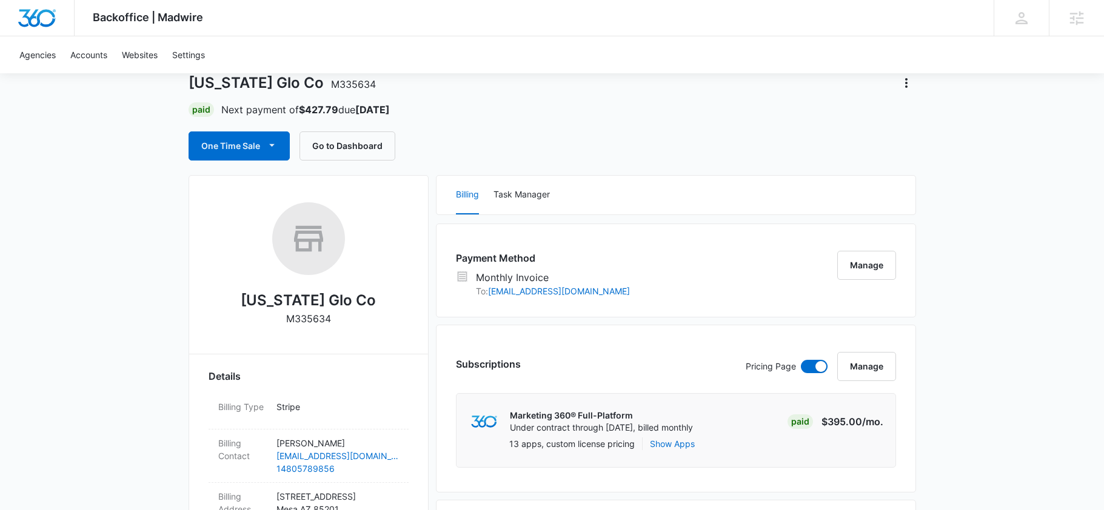
click at [536, 146] on div "One Time Sale Go to Dashboard" at bounding box center [552, 146] width 727 height 29
click at [439, 180] on div "Billing Task Manager" at bounding box center [675, 195] width 479 height 39
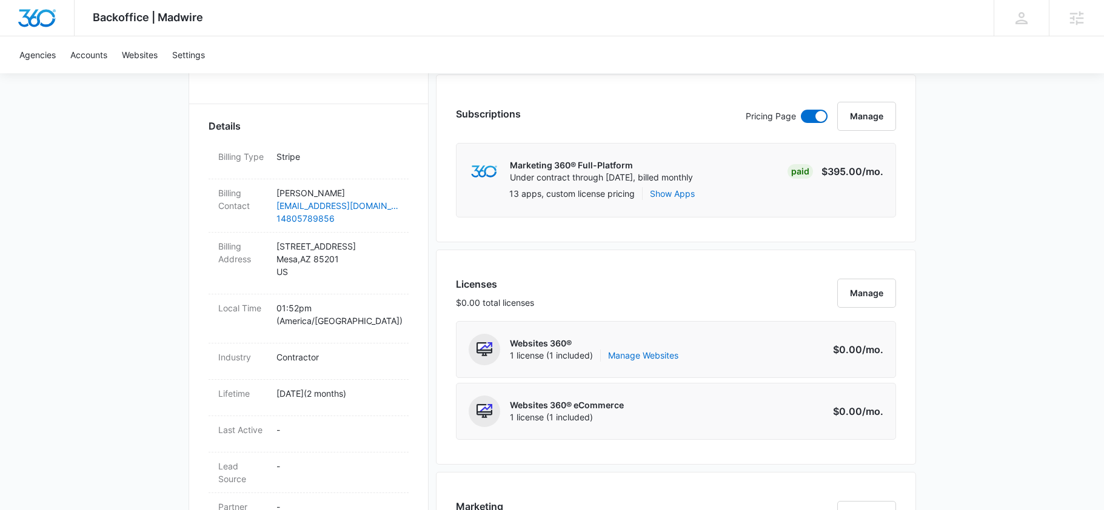
click at [439, 222] on div "Subscriptions Pricing Page Manage Marketing 360® Full-Platform Under contract t…" at bounding box center [676, 159] width 480 height 168
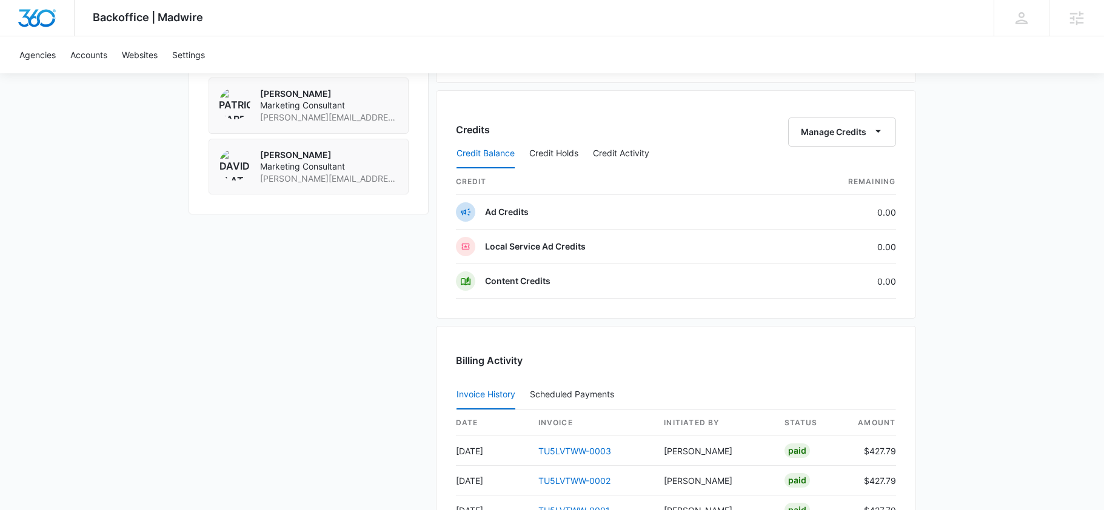
scroll to position [1391, 0]
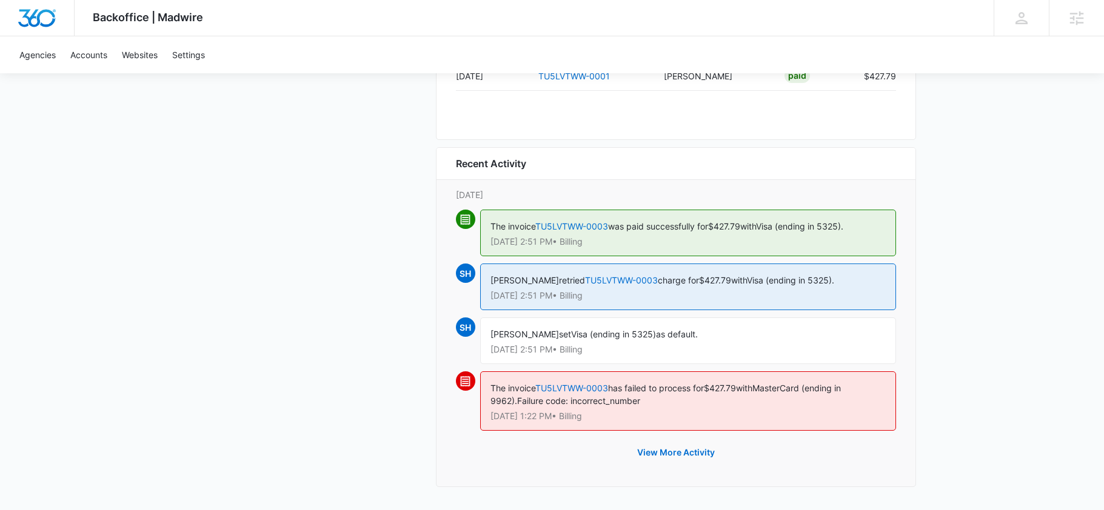
click at [447, 191] on div "Recent Activity Monday, October 13th The invoice TU5LVTWW-0003 was paid success…" at bounding box center [676, 317] width 480 height 340
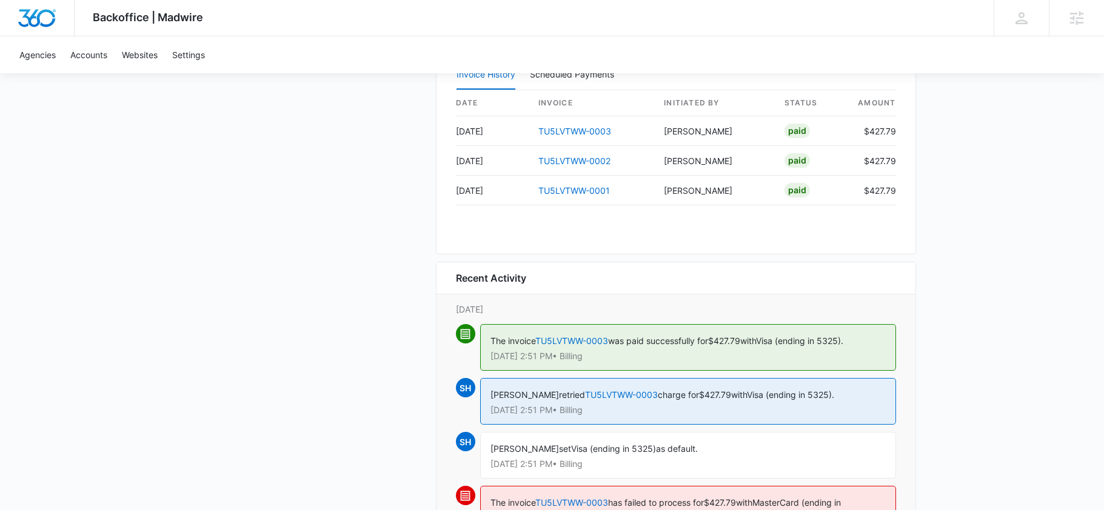
scroll to position [1255, 0]
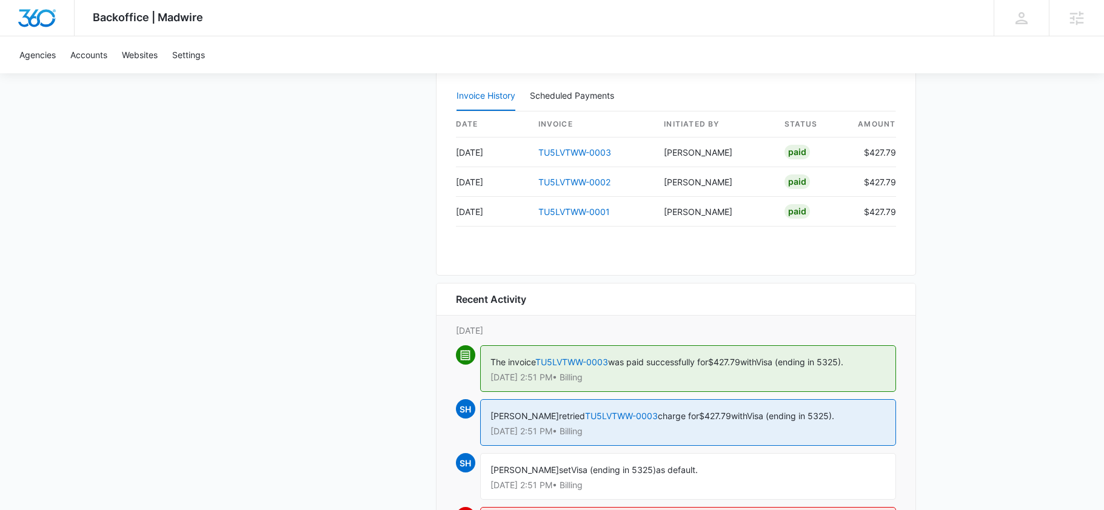
click at [458, 255] on div "Billing Activity Invoice History Scheduled Payments 0 date invoice Initiated By…" at bounding box center [676, 151] width 480 height 249
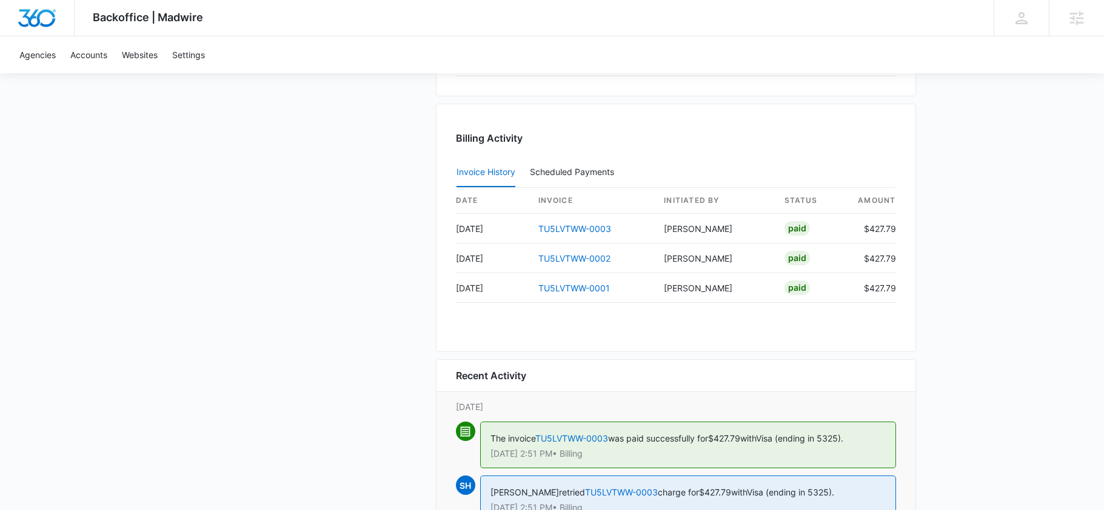
scroll to position [1177, 0]
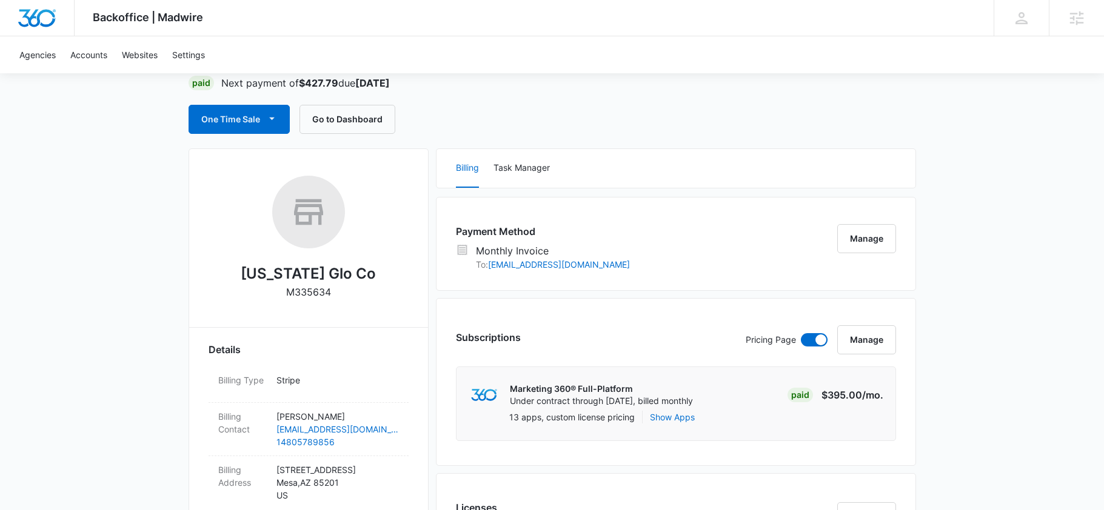
scroll to position [93, 0]
click at [643, 120] on div "One Time Sale Go to Dashboard" at bounding box center [552, 120] width 727 height 29
click at [598, 125] on div "One Time Sale Go to Dashboard" at bounding box center [552, 120] width 727 height 29
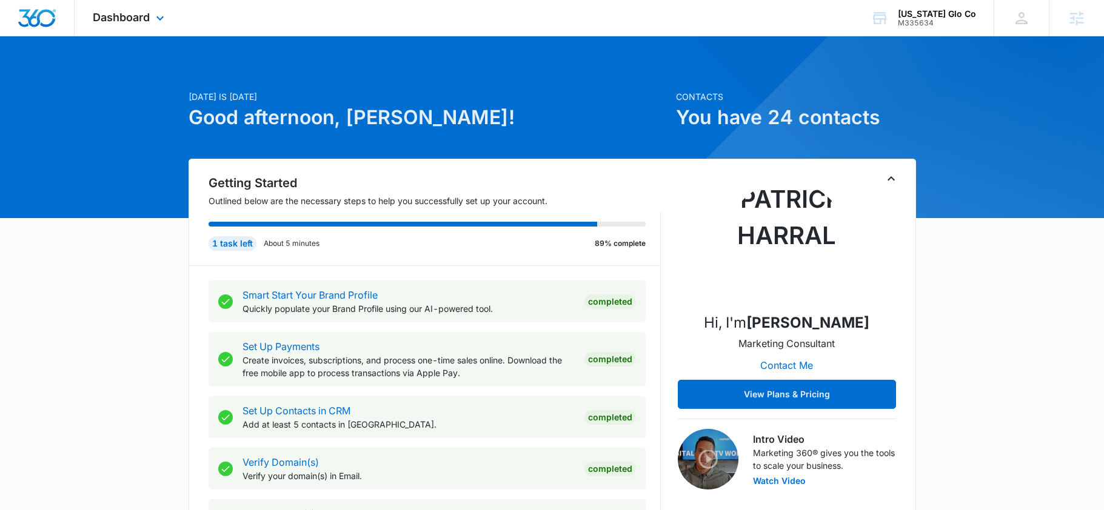
click at [148, 8] on div "Dashboard Apps Reputation Websites Forms CRM Email Social Payments POS Content …" at bounding box center [130, 18] width 111 height 36
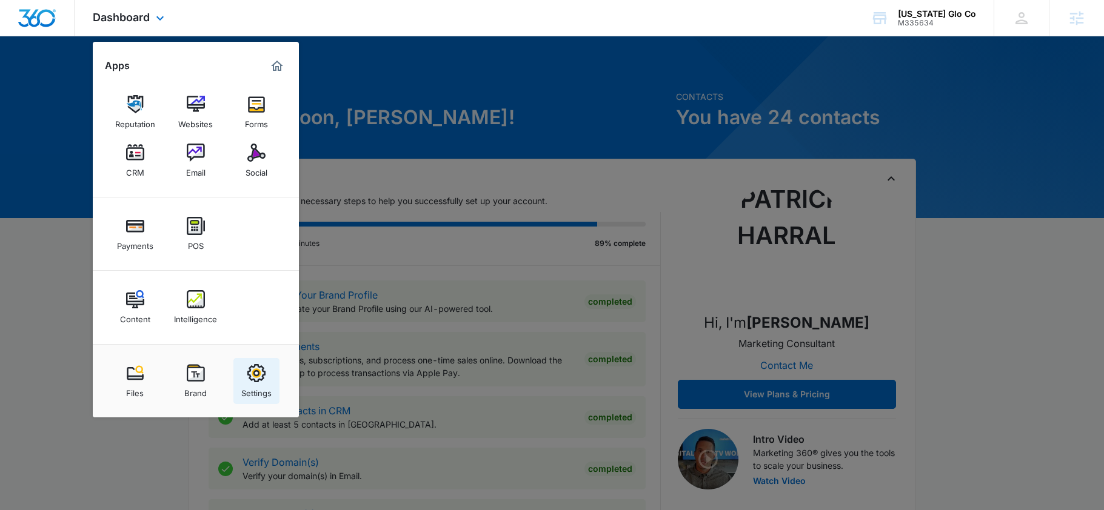
click at [246, 371] on link "Settings" at bounding box center [256, 381] width 46 height 46
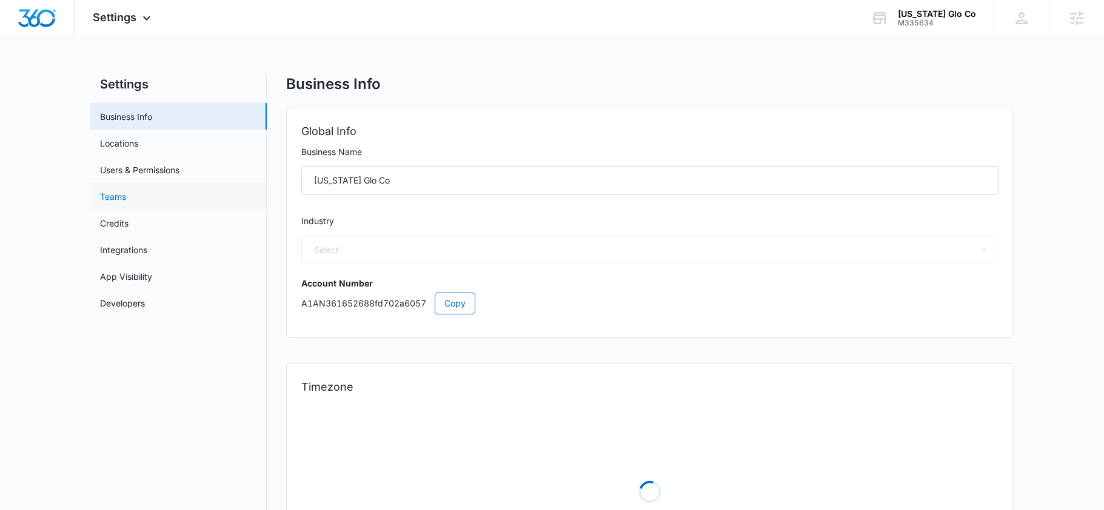
select select "4"
select select "US"
select select "America/[GEOGRAPHIC_DATA]"
click at [179, 169] on link "Users & Permissions" at bounding box center [139, 170] width 79 height 13
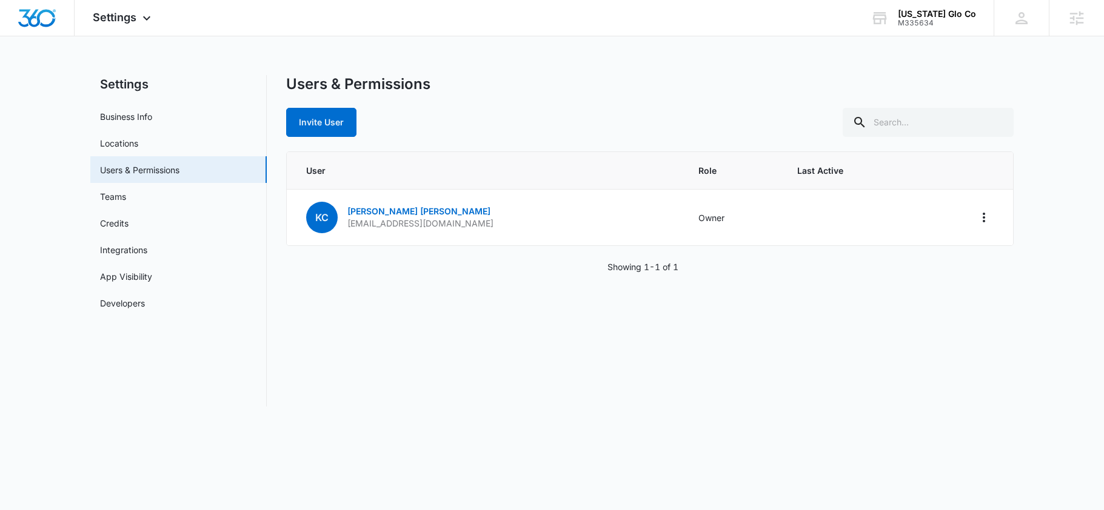
click at [544, 145] on div "Users & Permissions Invite User User Role Last Active KC [PERSON_NAME] [EMAIL_A…" at bounding box center [649, 241] width 727 height 332
click at [347, 284] on div "Users & Permissions Invite User User Role Last Active KC [PERSON_NAME] [EMAIL_A…" at bounding box center [649, 241] width 727 height 332
click at [454, 141] on div "Users & Permissions Invite User User Role Last Active KC [PERSON_NAME] [EMAIL_A…" at bounding box center [649, 241] width 727 height 332
click at [447, 132] on div "Invite User" at bounding box center [649, 122] width 727 height 29
